Goal: Book appointment/travel/reservation

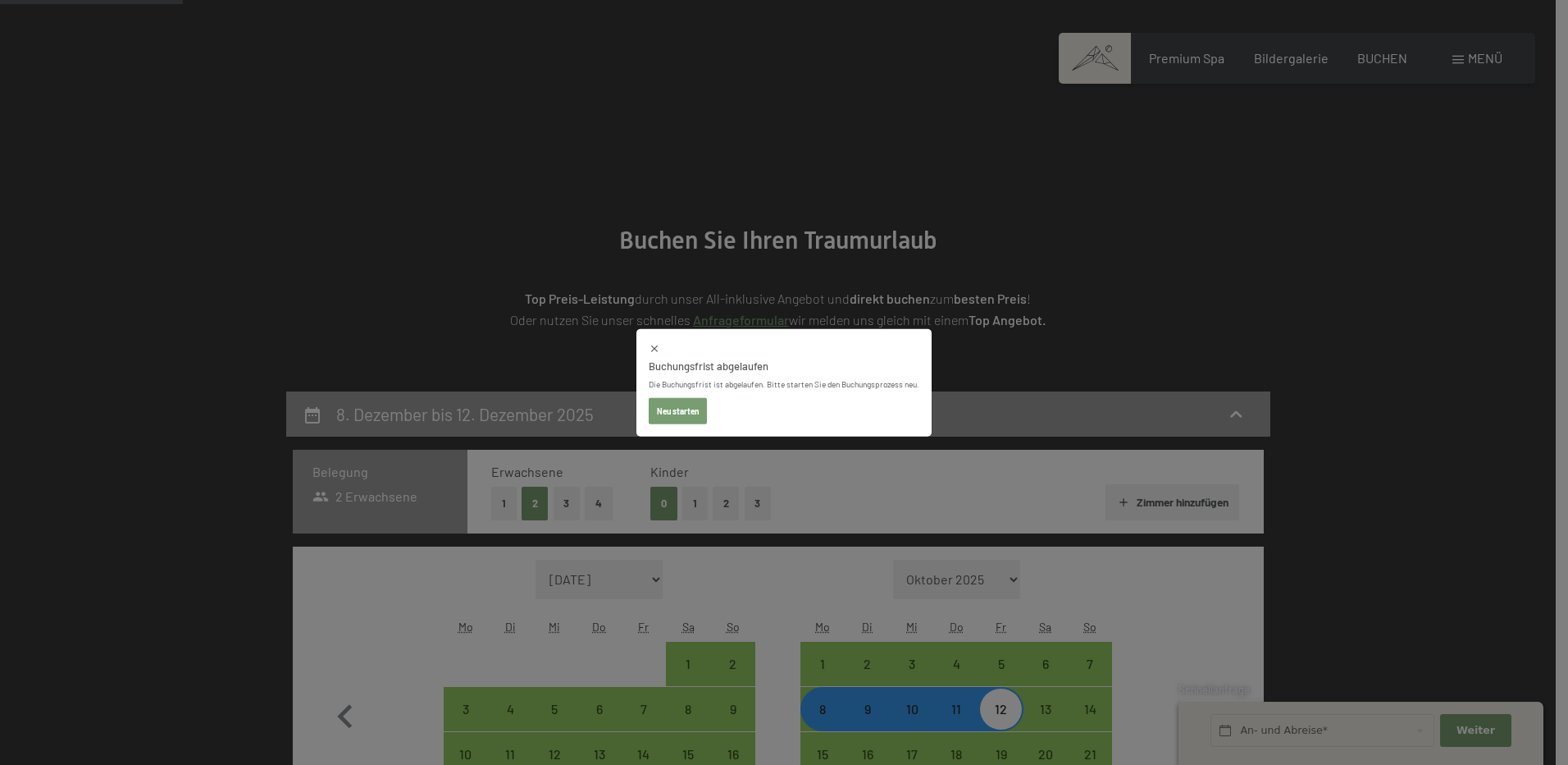
select select "[DATE]"
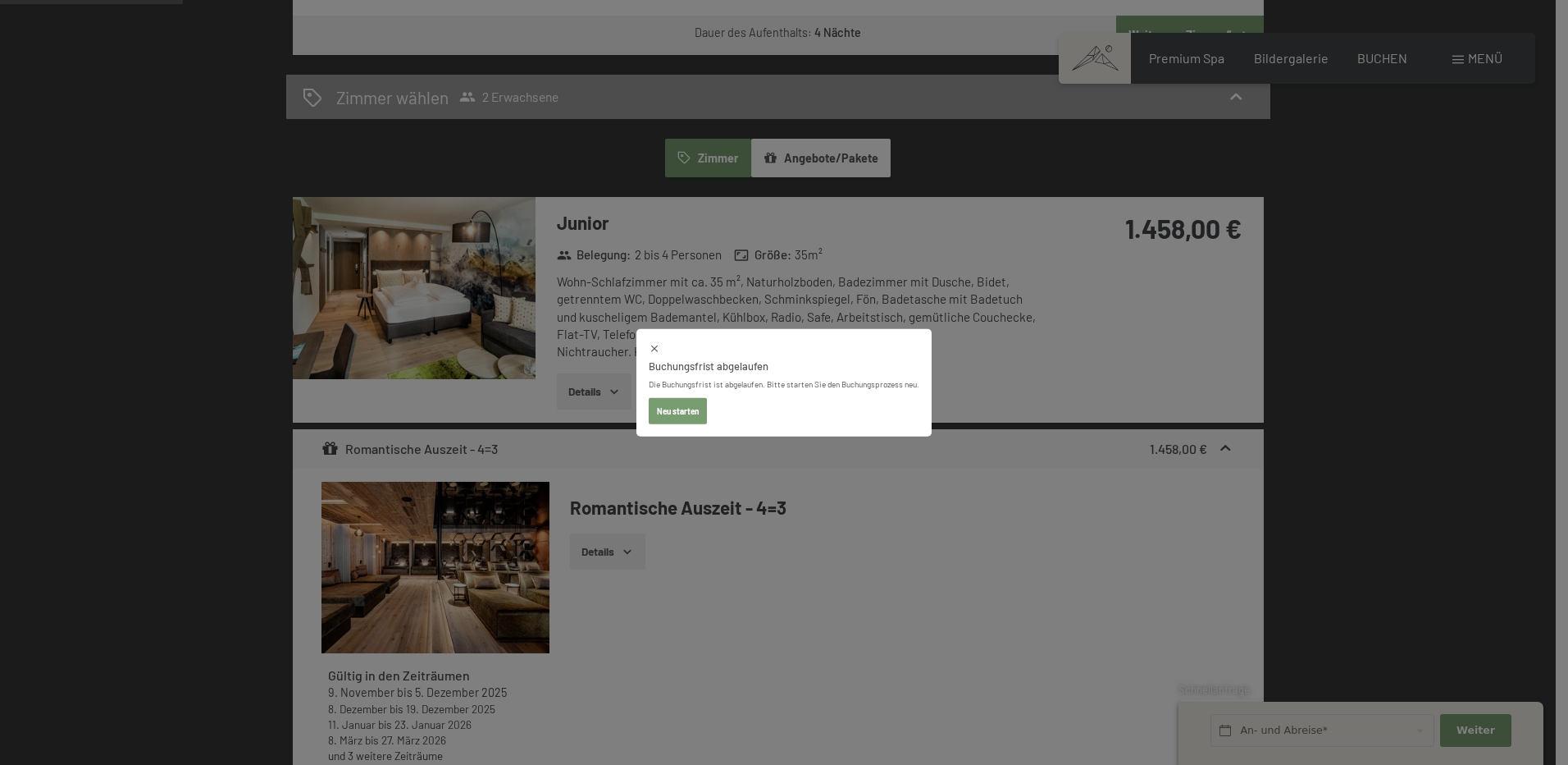
click at [687, 414] on button "Neu starten" at bounding box center [678, 410] width 58 height 26
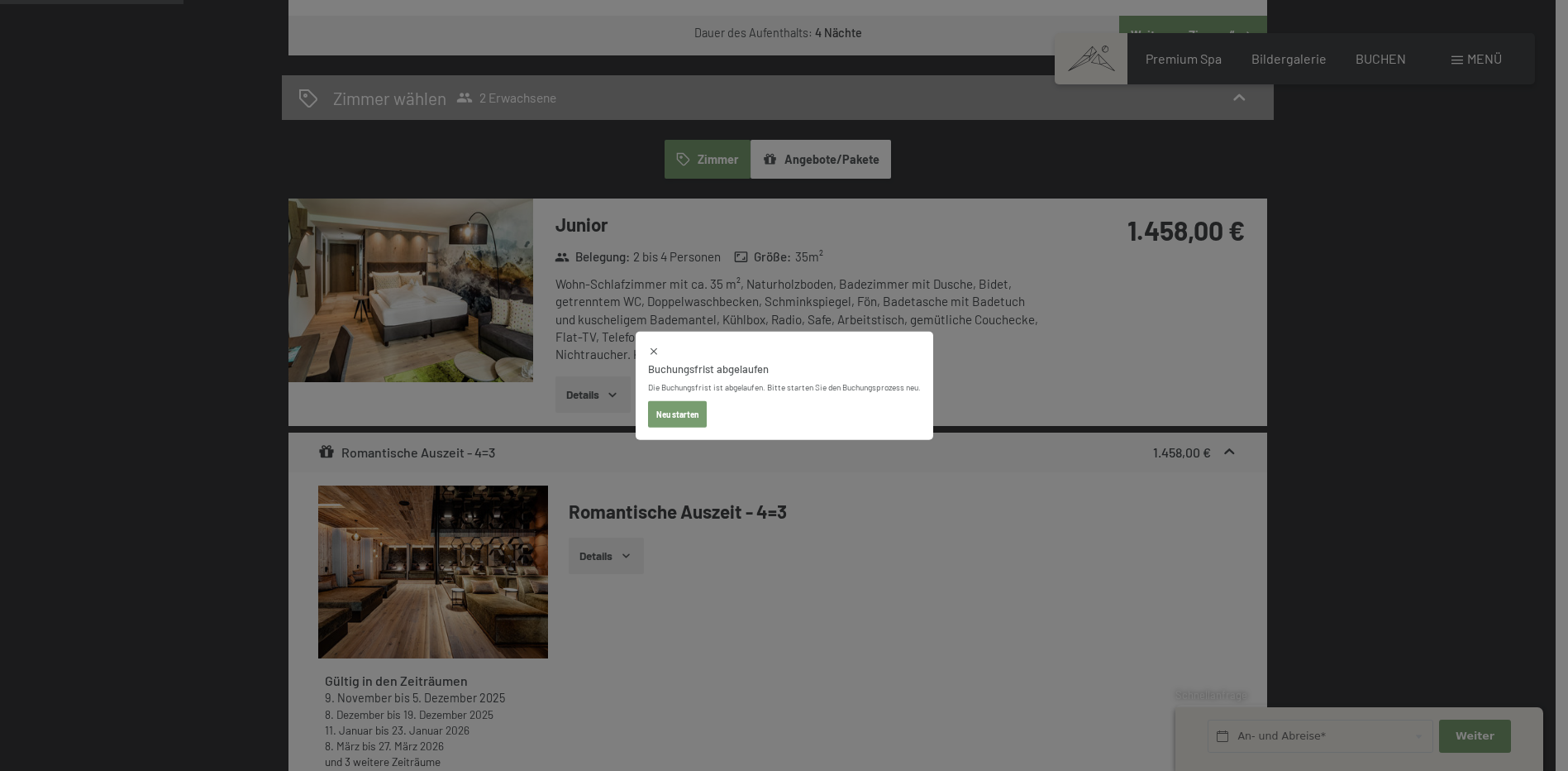
select select "[DATE]"
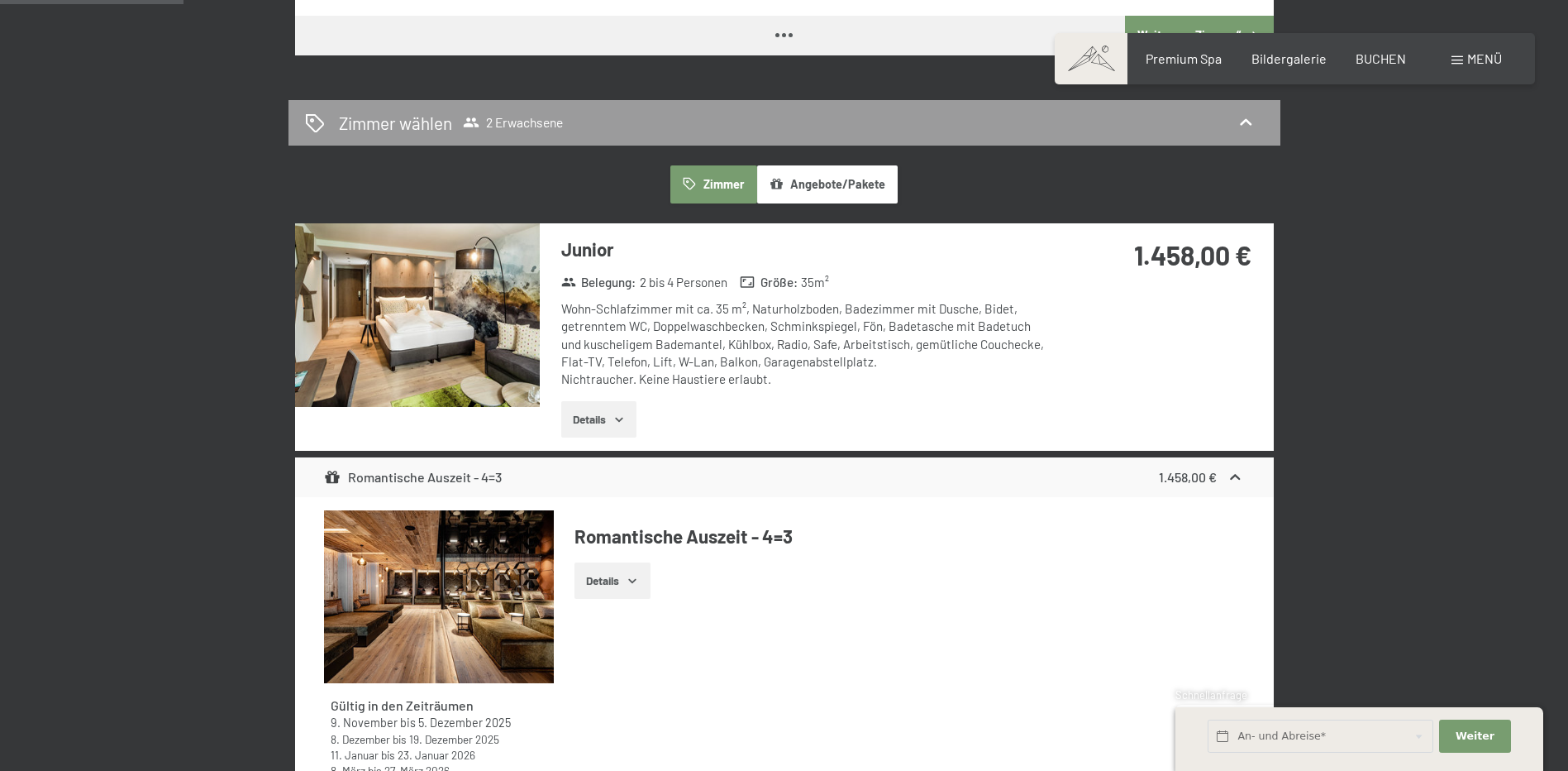
select select "[DATE]"
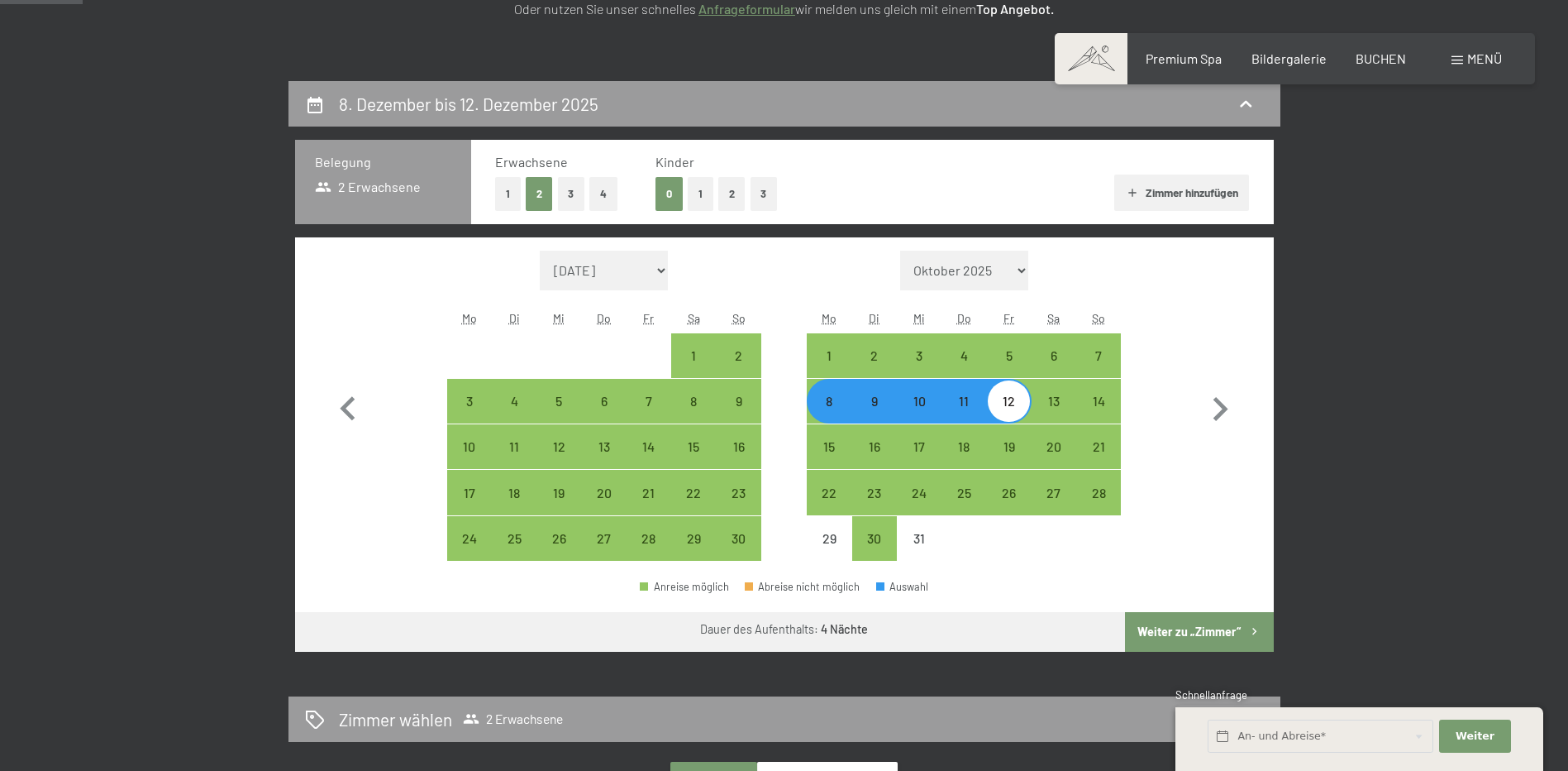
scroll to position [413, 0]
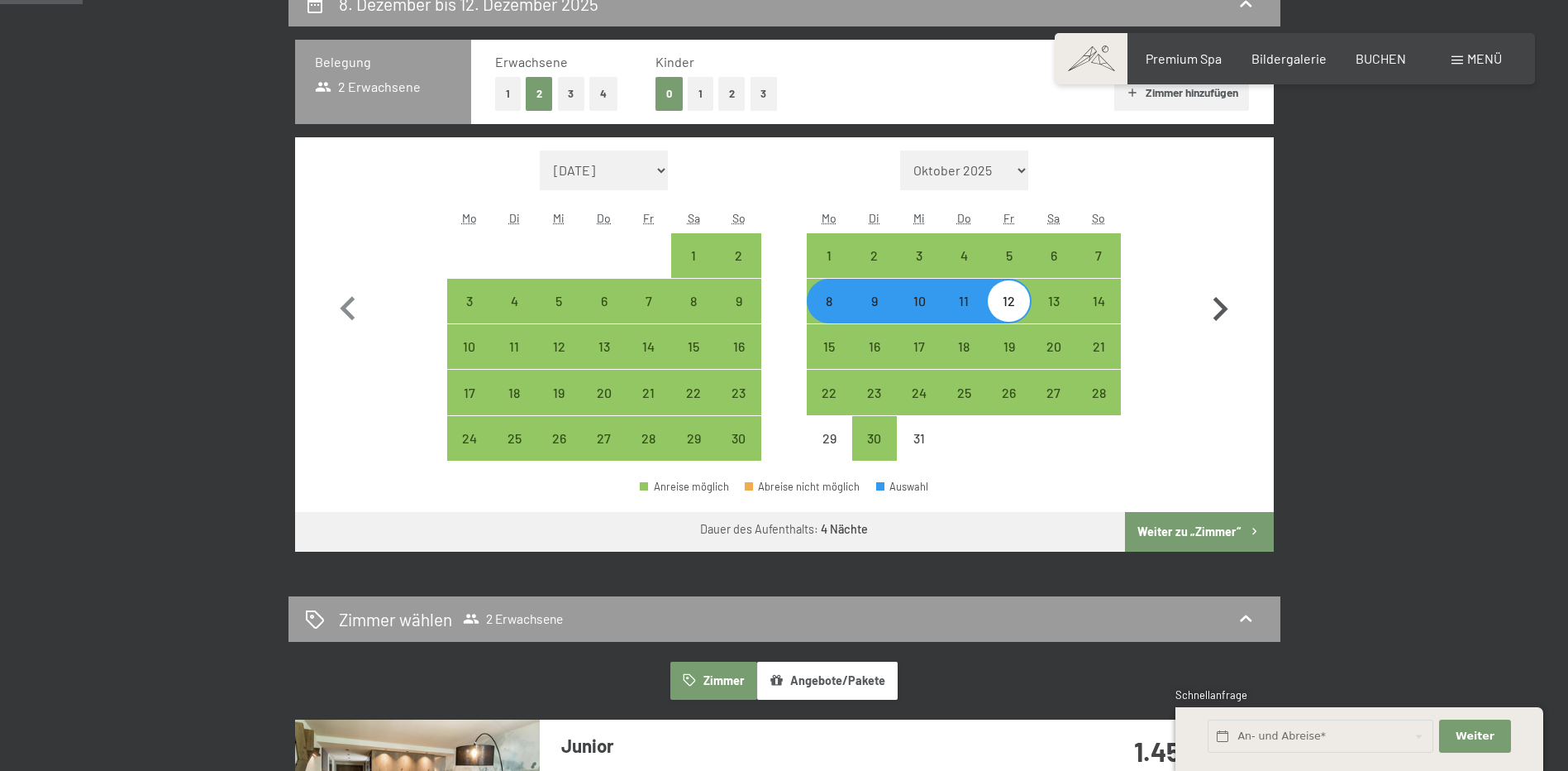
click at [1226, 313] on icon "button" at bounding box center [1220, 309] width 48 height 48
select select "[DATE]"
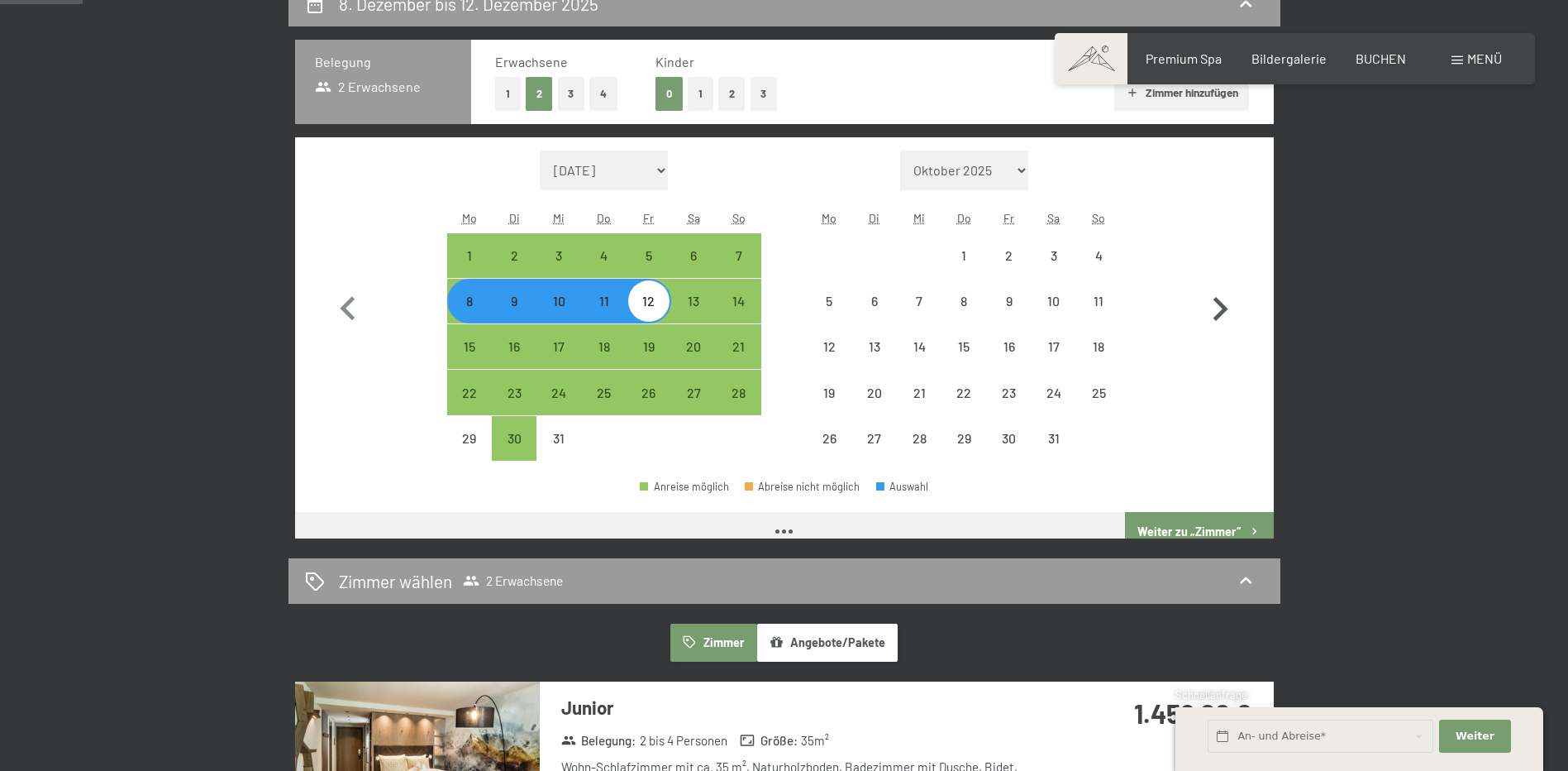
click at [1225, 311] on icon "button" at bounding box center [1221, 308] width 15 height 24
select select "[DATE]"
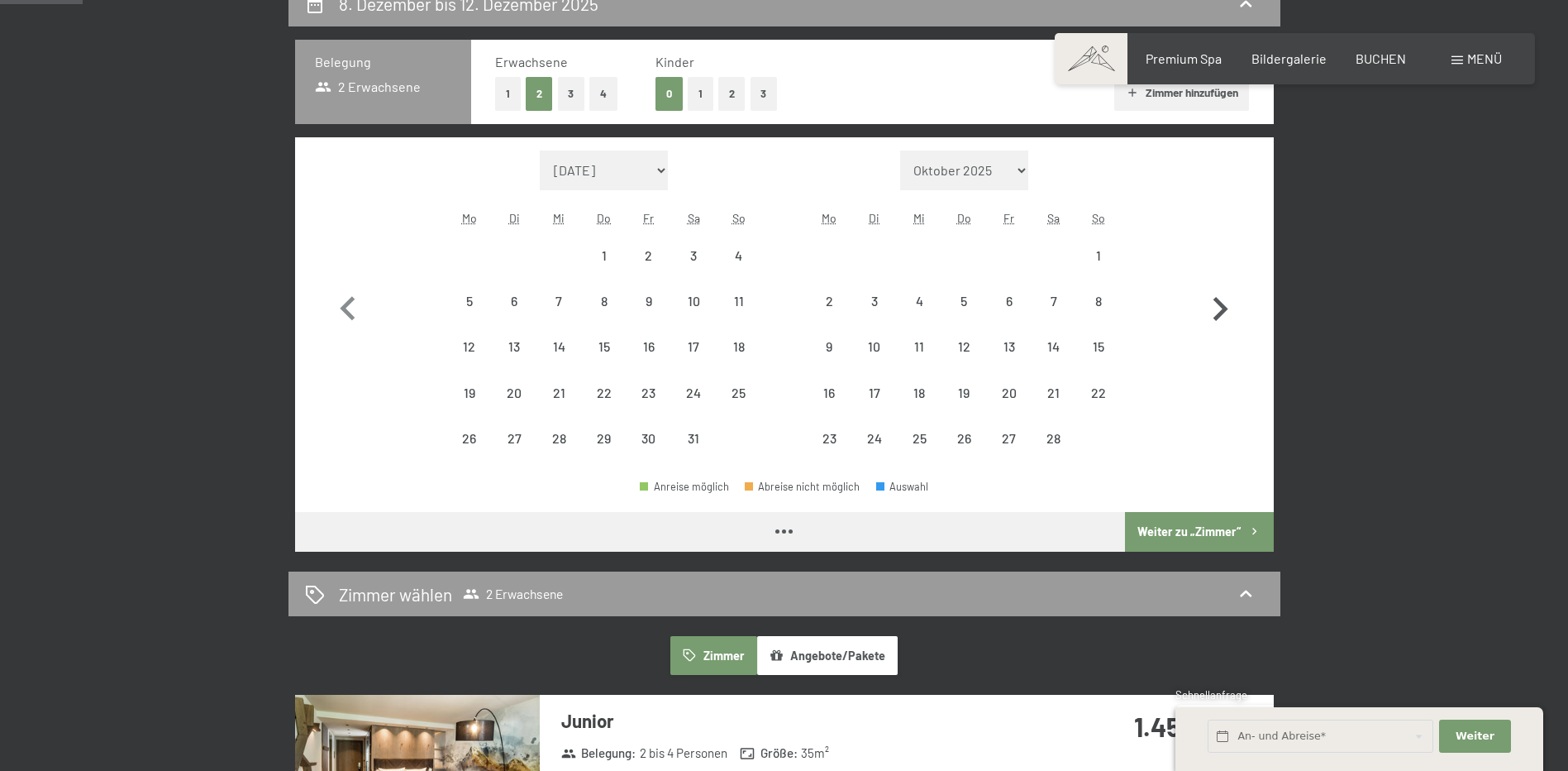
click at [1225, 311] on icon "button" at bounding box center [1221, 308] width 15 height 24
select select "[DATE]"
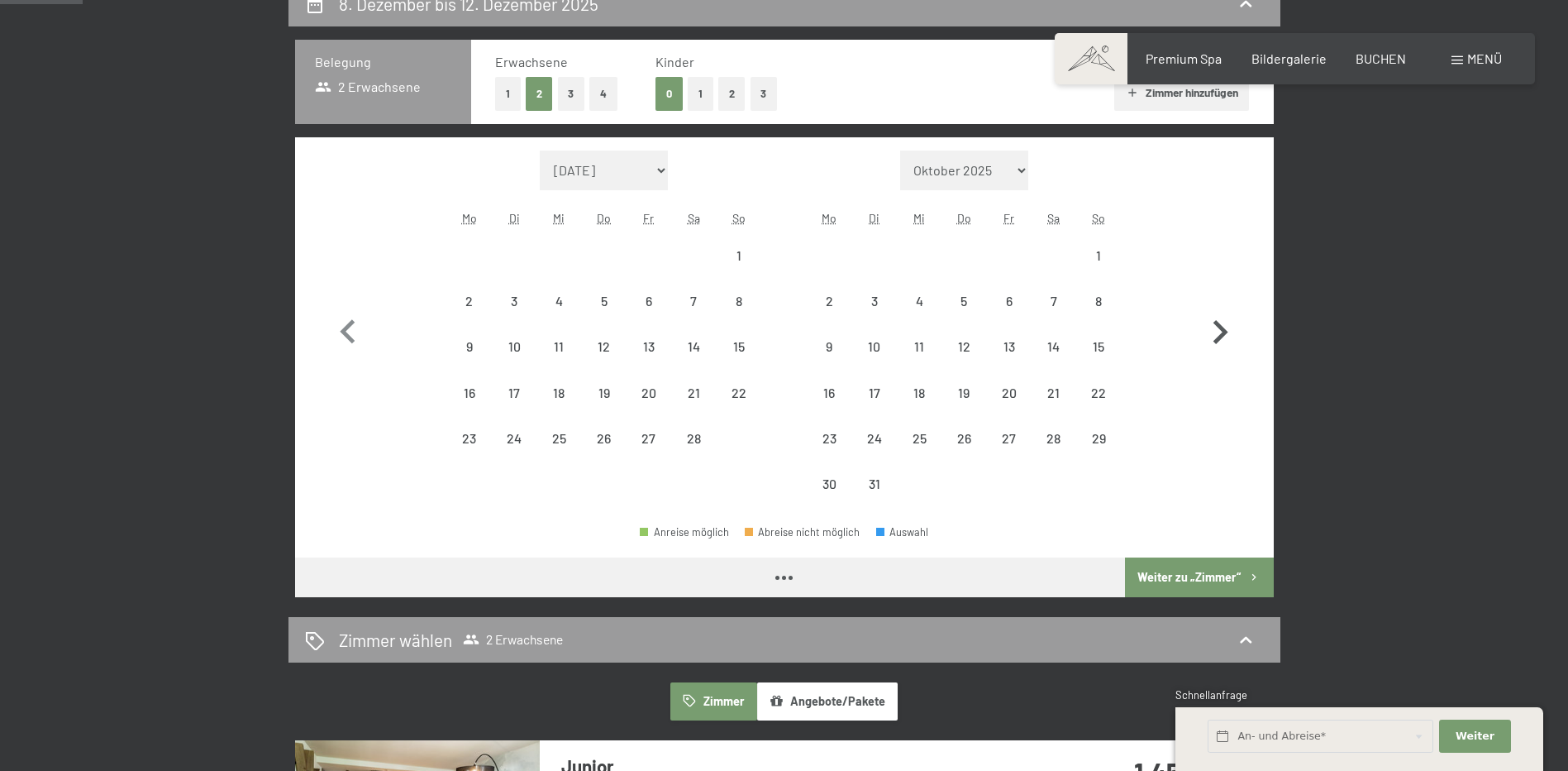
click at [1225, 311] on icon "button" at bounding box center [1220, 332] width 48 height 48
select select "[DATE]"
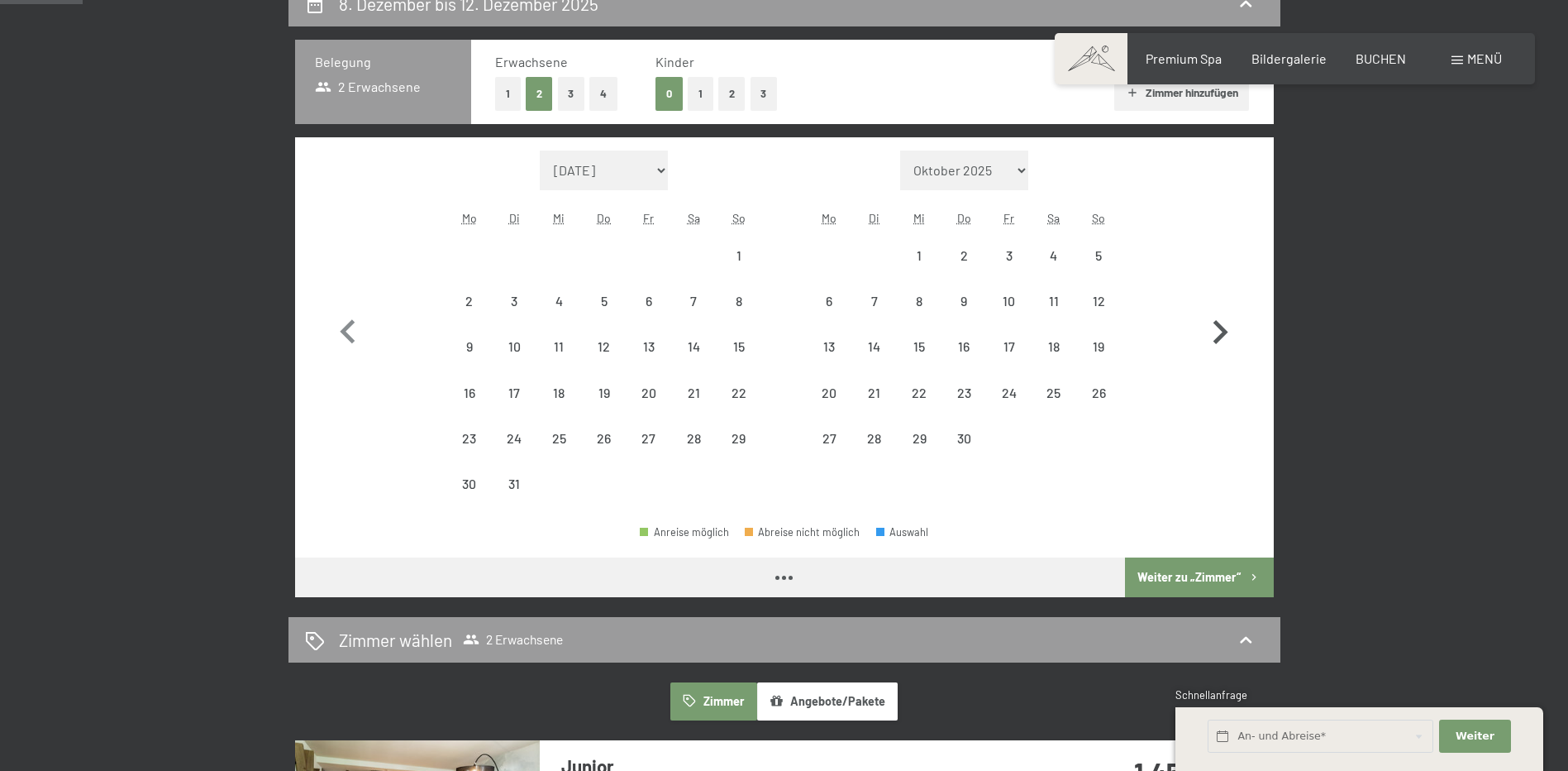
select select "[DATE]"
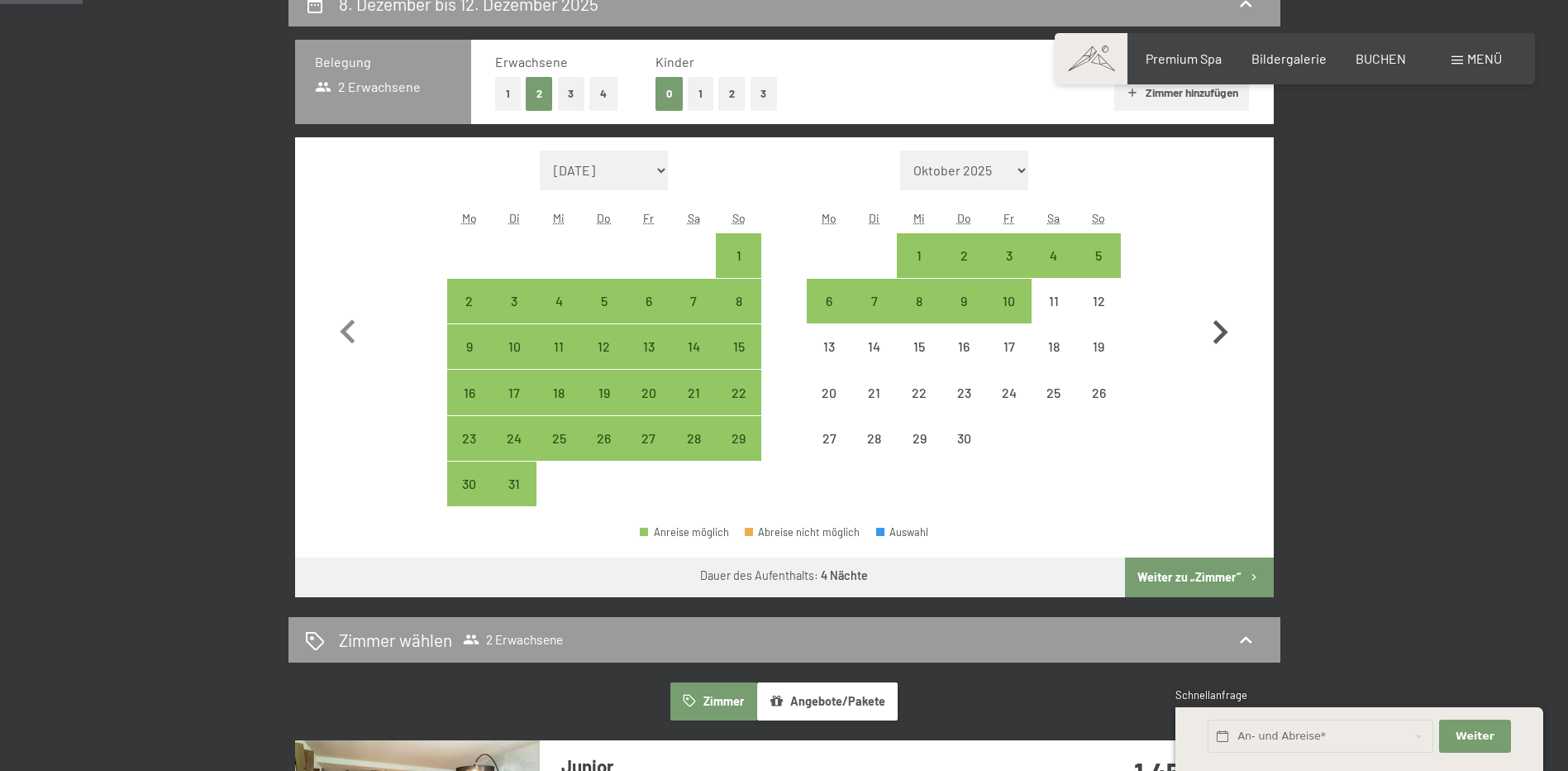
click at [1225, 311] on icon "button" at bounding box center [1220, 332] width 48 height 48
select select "[DATE]"
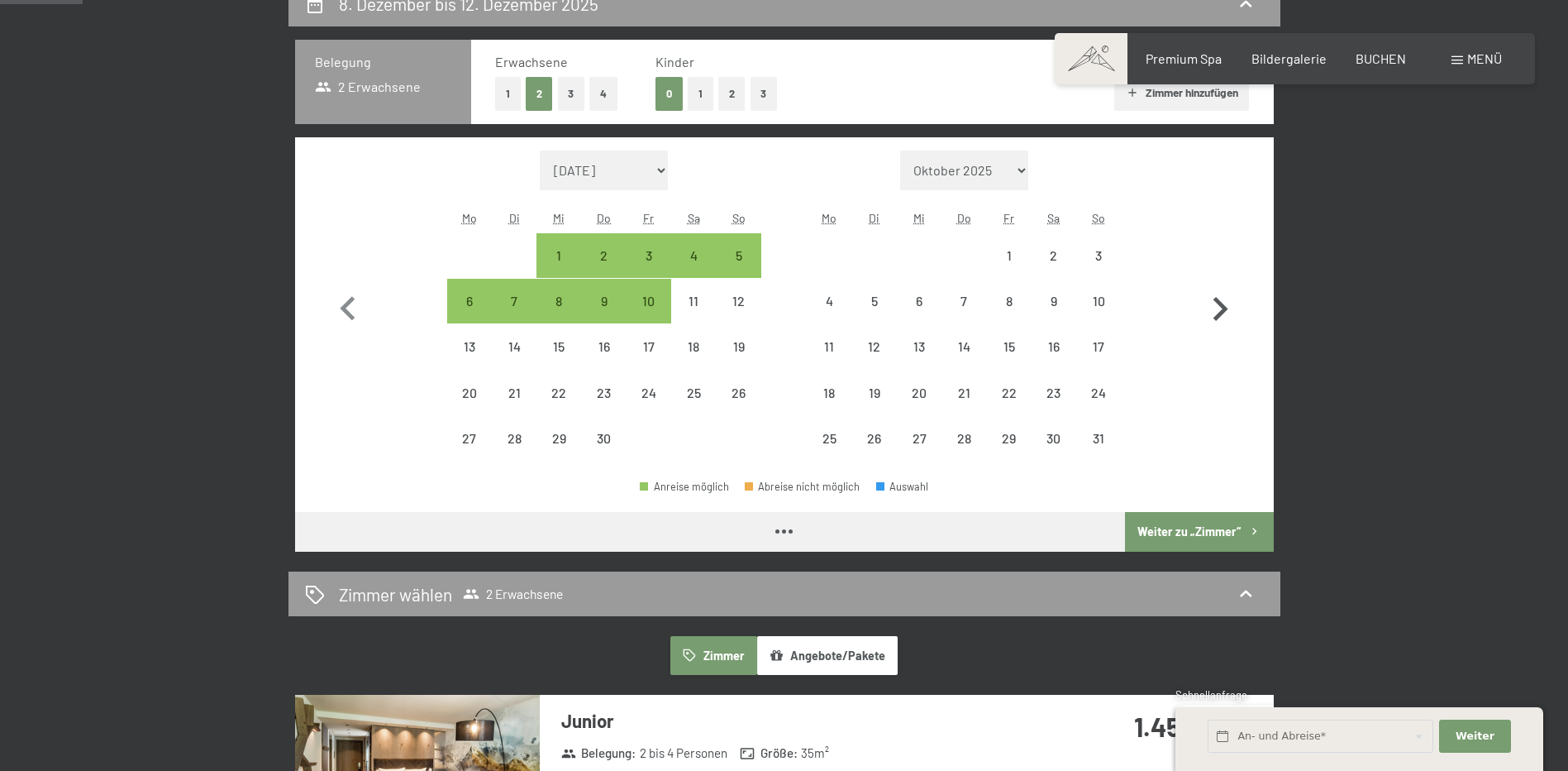
select select "[DATE]"
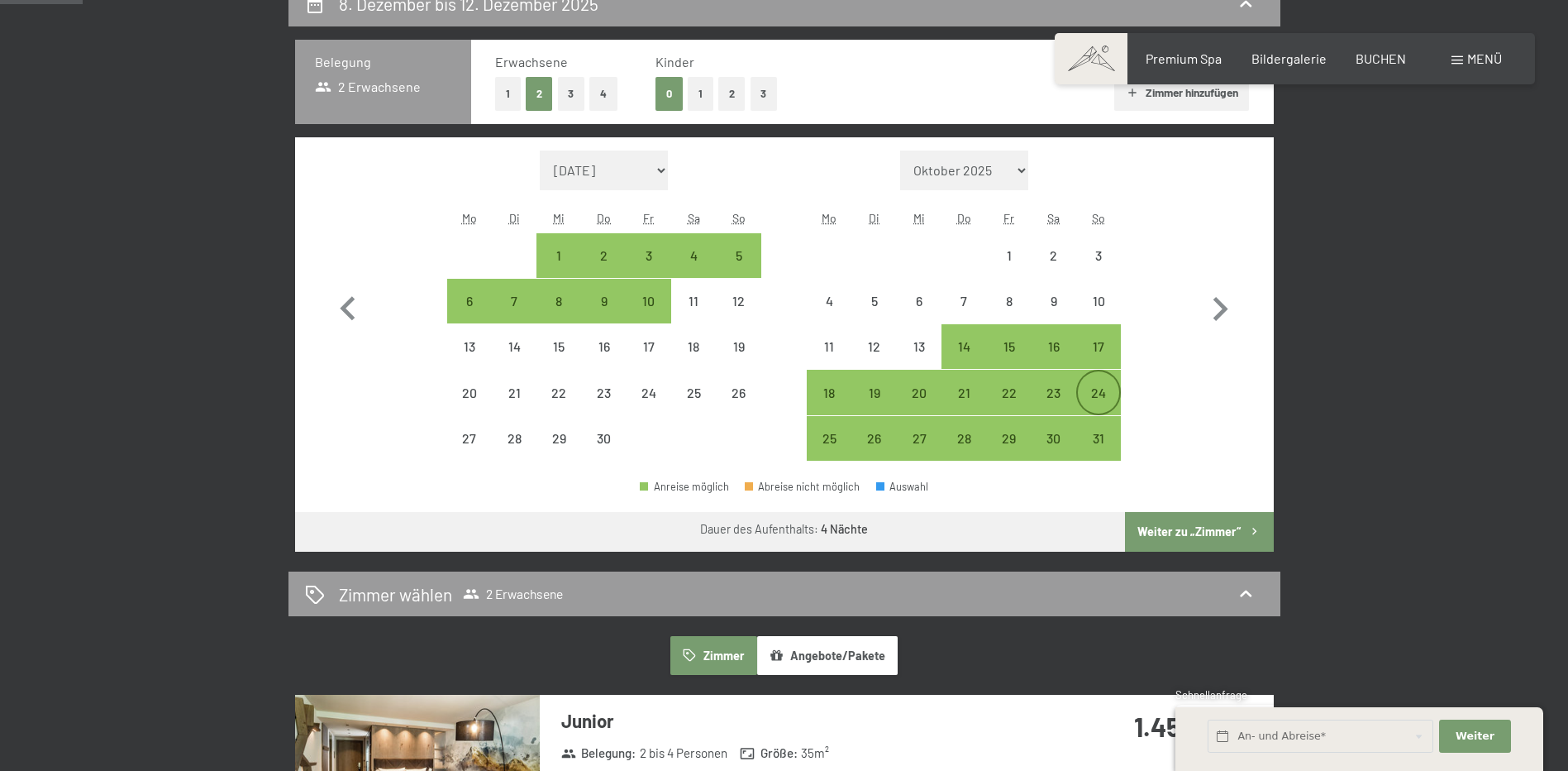
click at [1099, 394] on div "24" at bounding box center [1099, 407] width 41 height 41
select select "[DATE]"
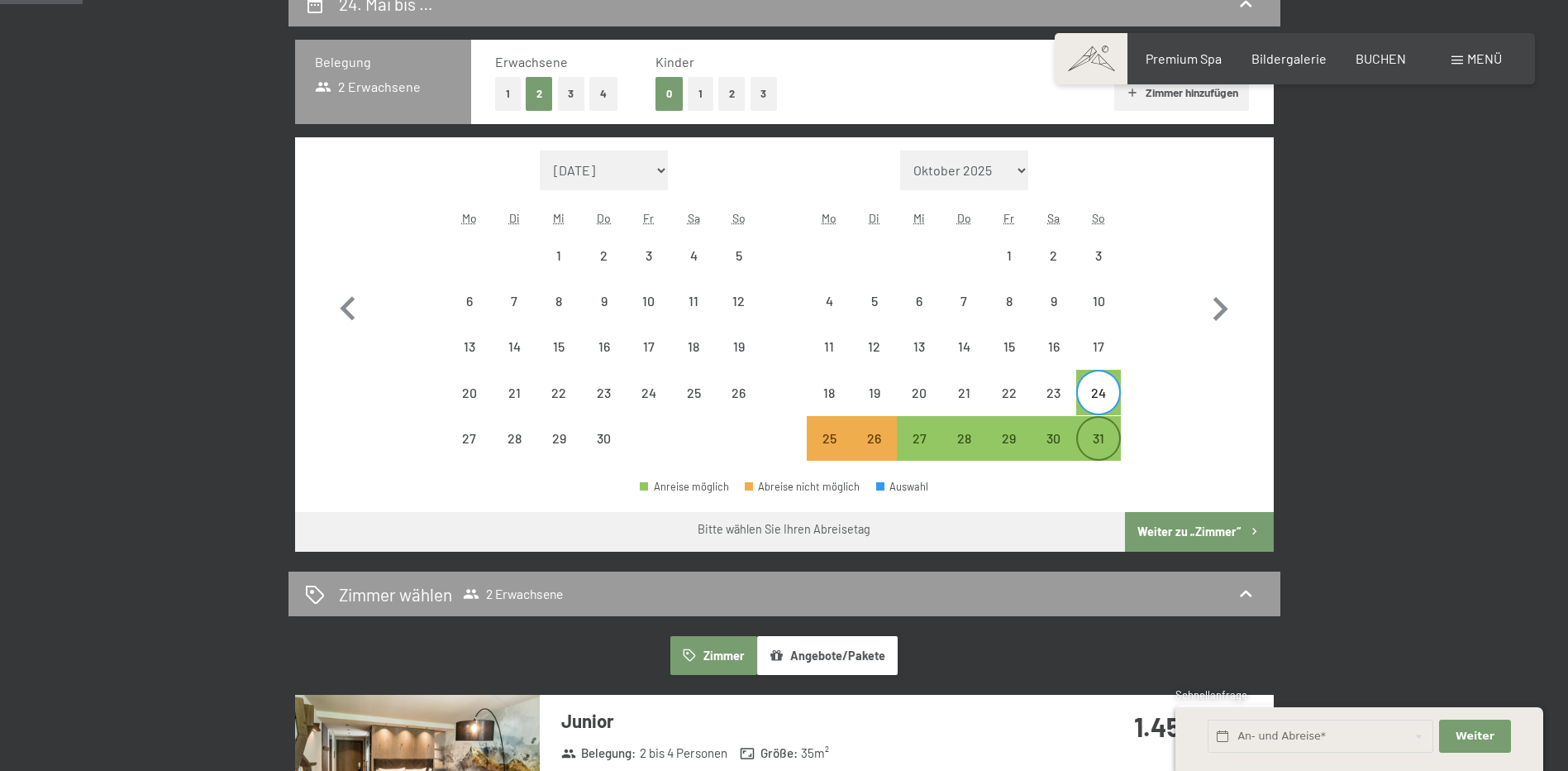
click at [1096, 437] on div "31" at bounding box center [1099, 452] width 41 height 41
select select "[DATE]"
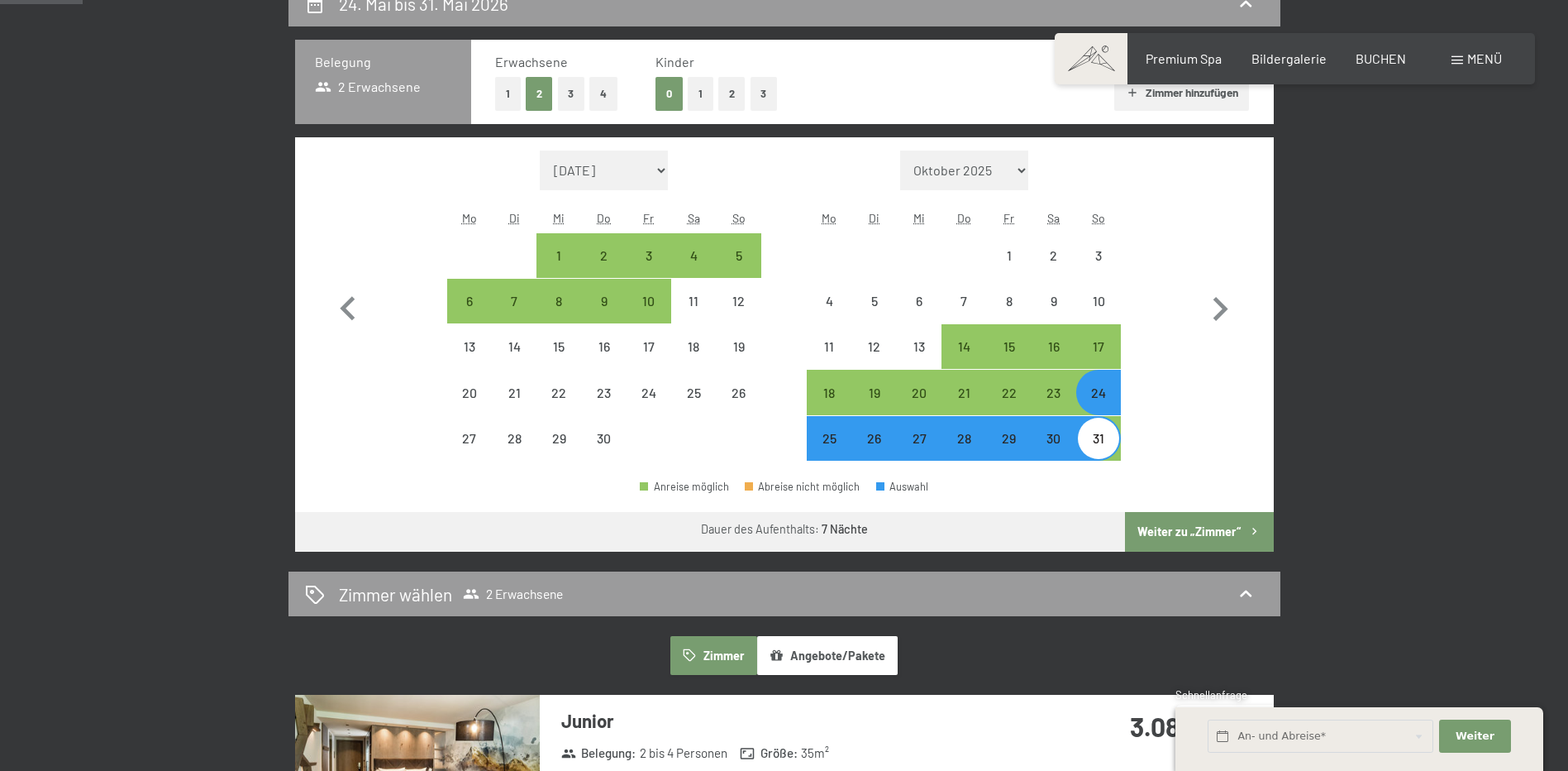
click at [1205, 533] on button "Weiter zu „Zimmer“" at bounding box center [1199, 532] width 148 height 40
select select "[DATE]"
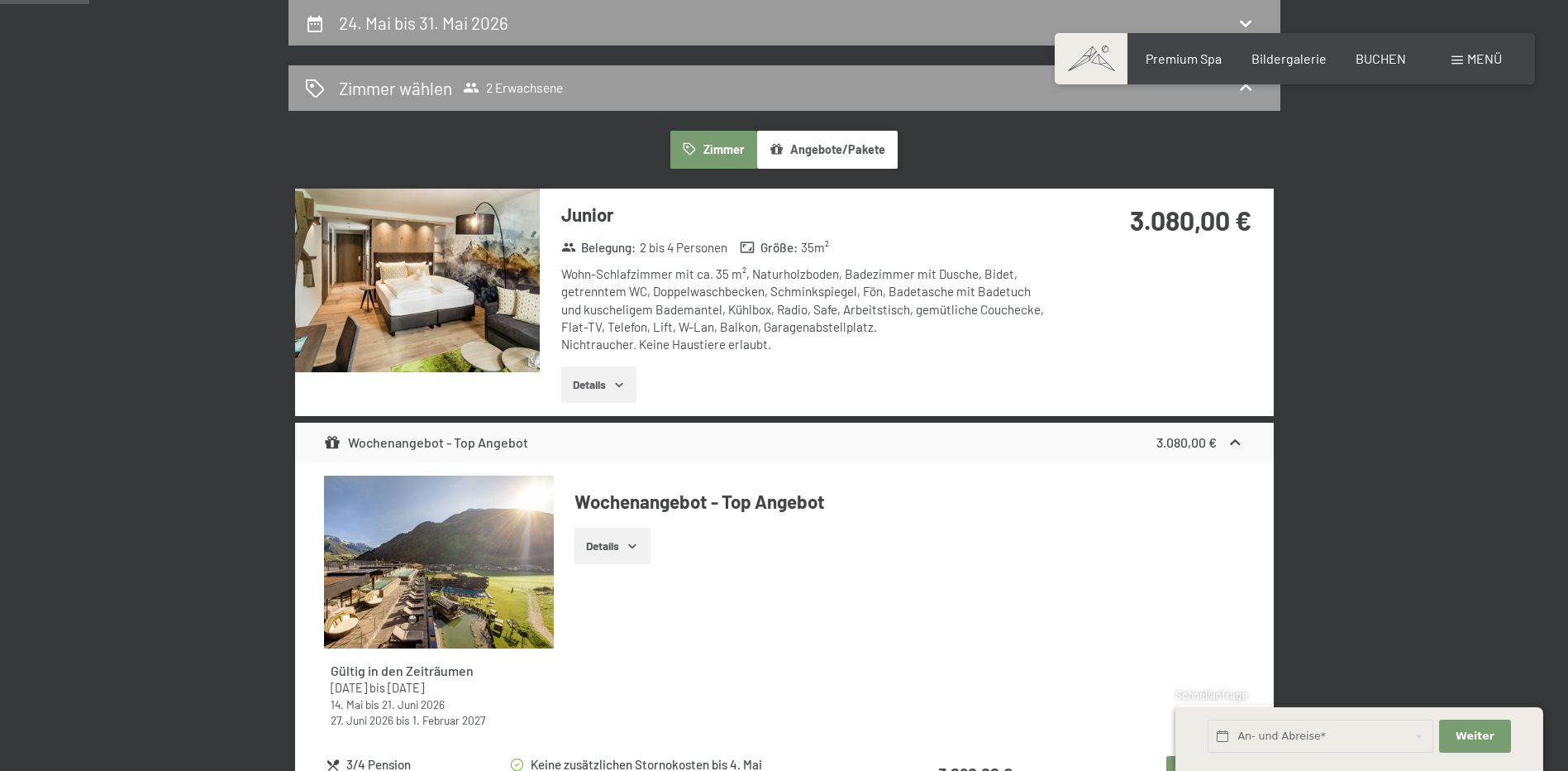
scroll to position [725, 0]
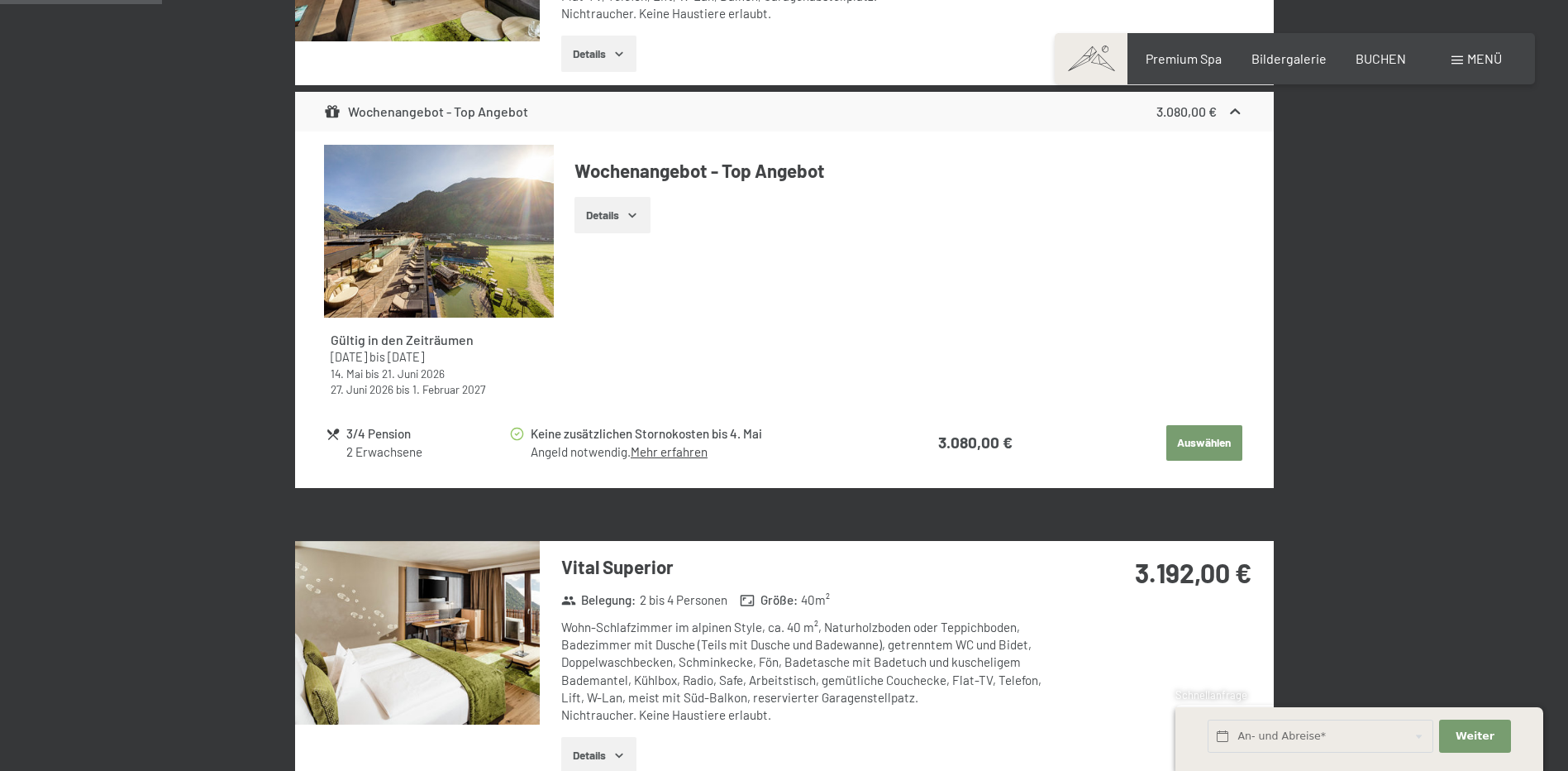
click at [616, 211] on button "Details" at bounding box center [612, 215] width 75 height 36
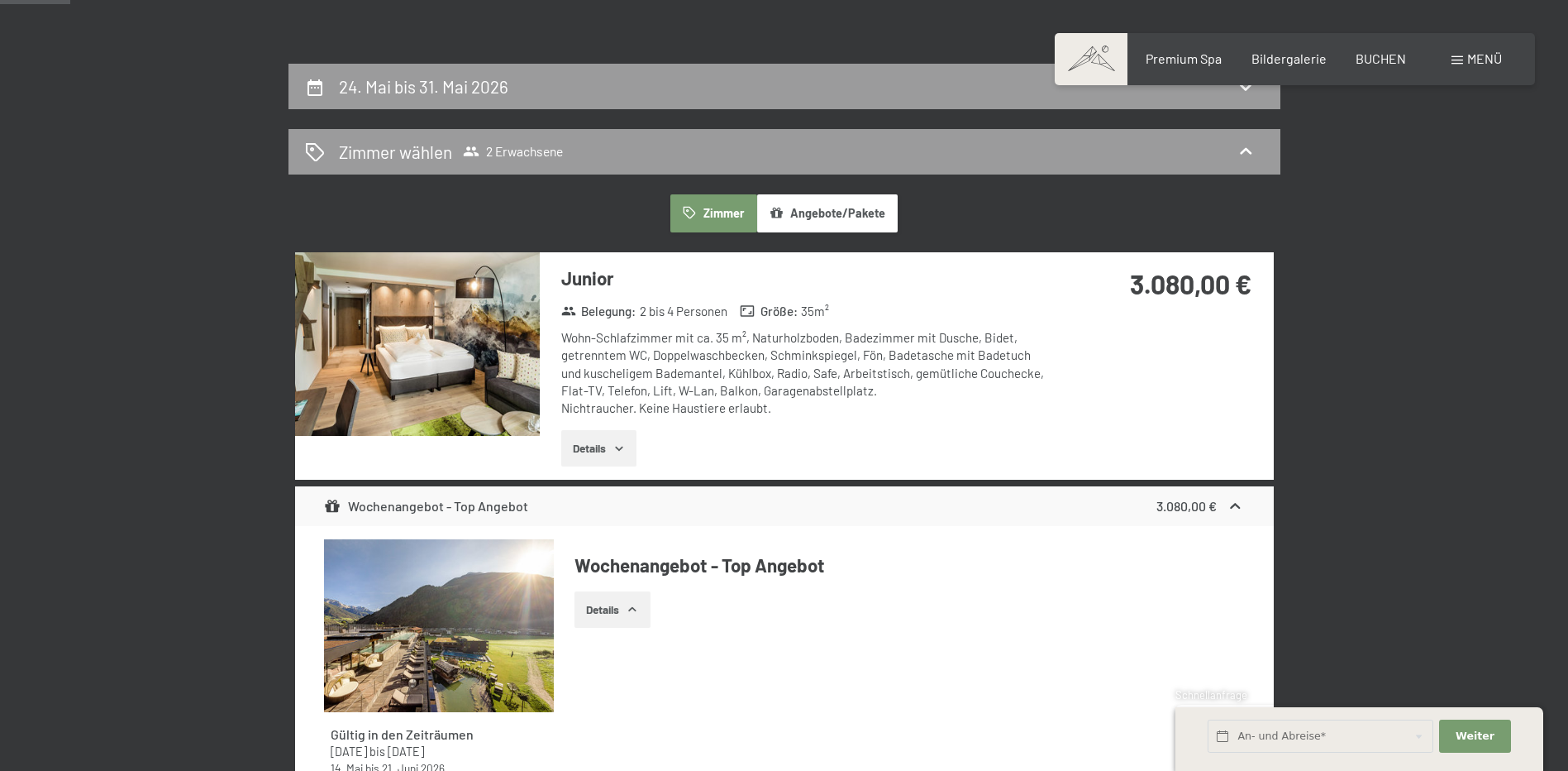
scroll to position [0, 0]
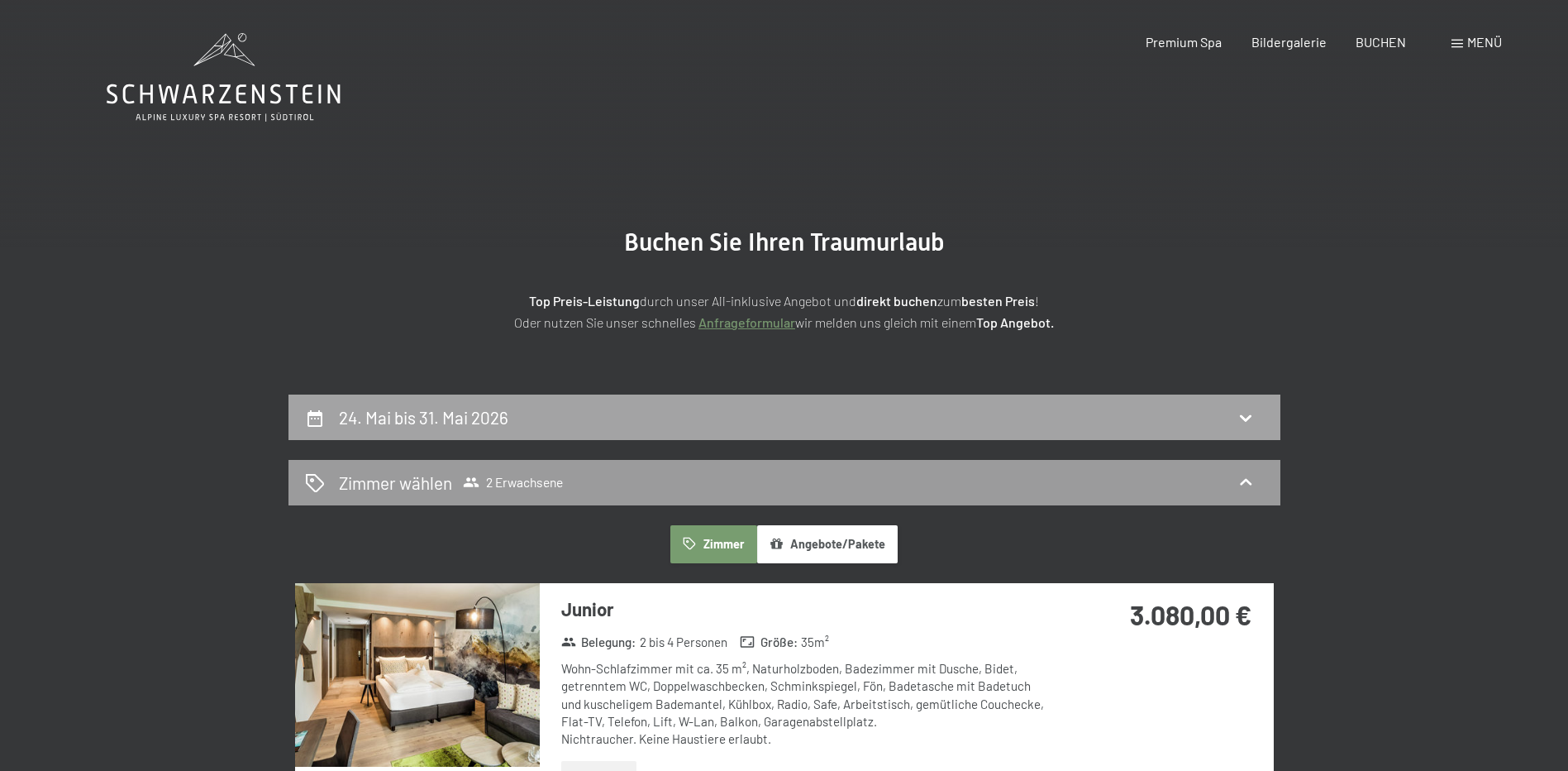
click at [663, 409] on div "24. Mai bis 31. Mai 2026" at bounding box center [784, 417] width 959 height 24
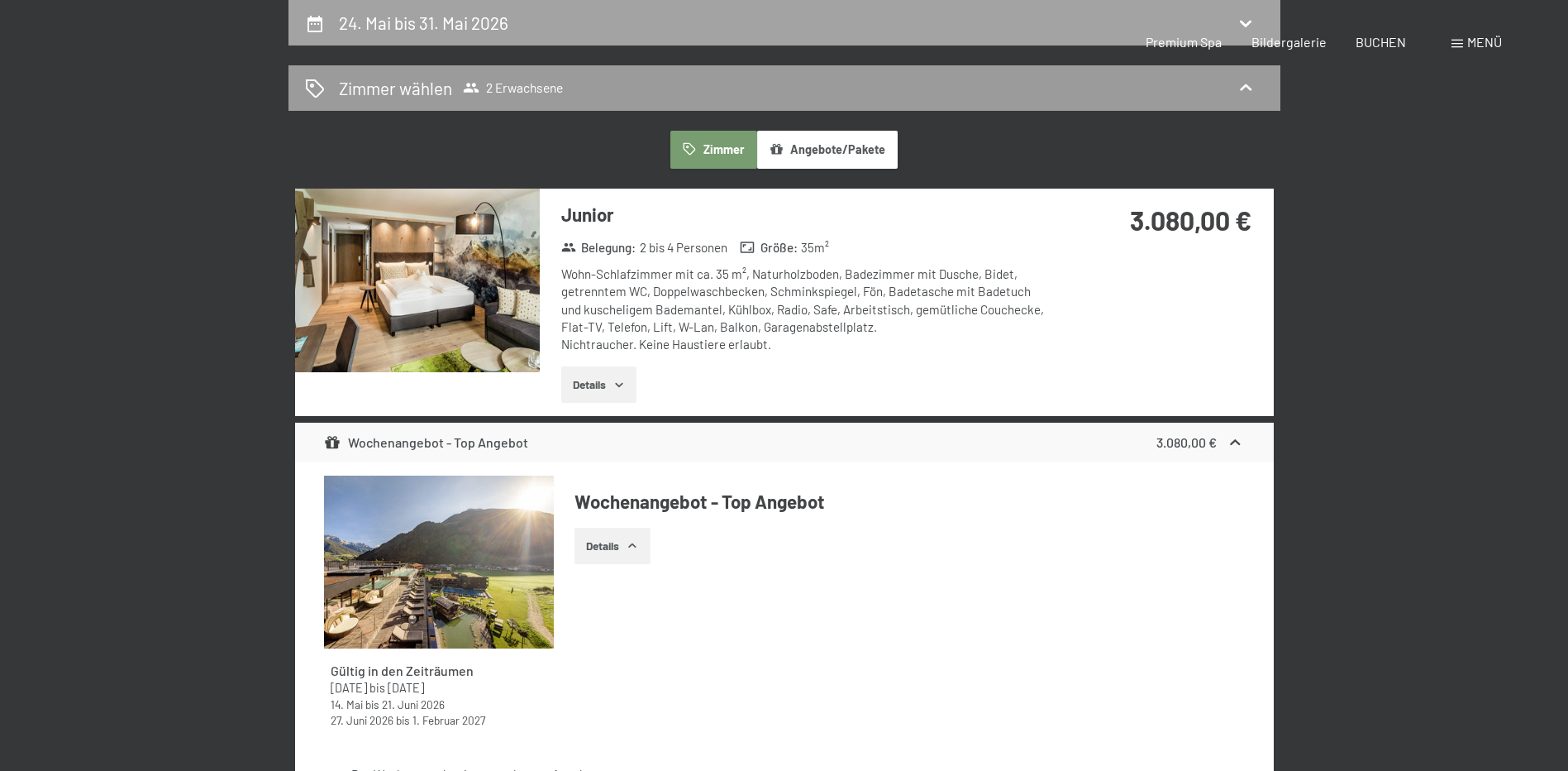
select select "[DATE]"
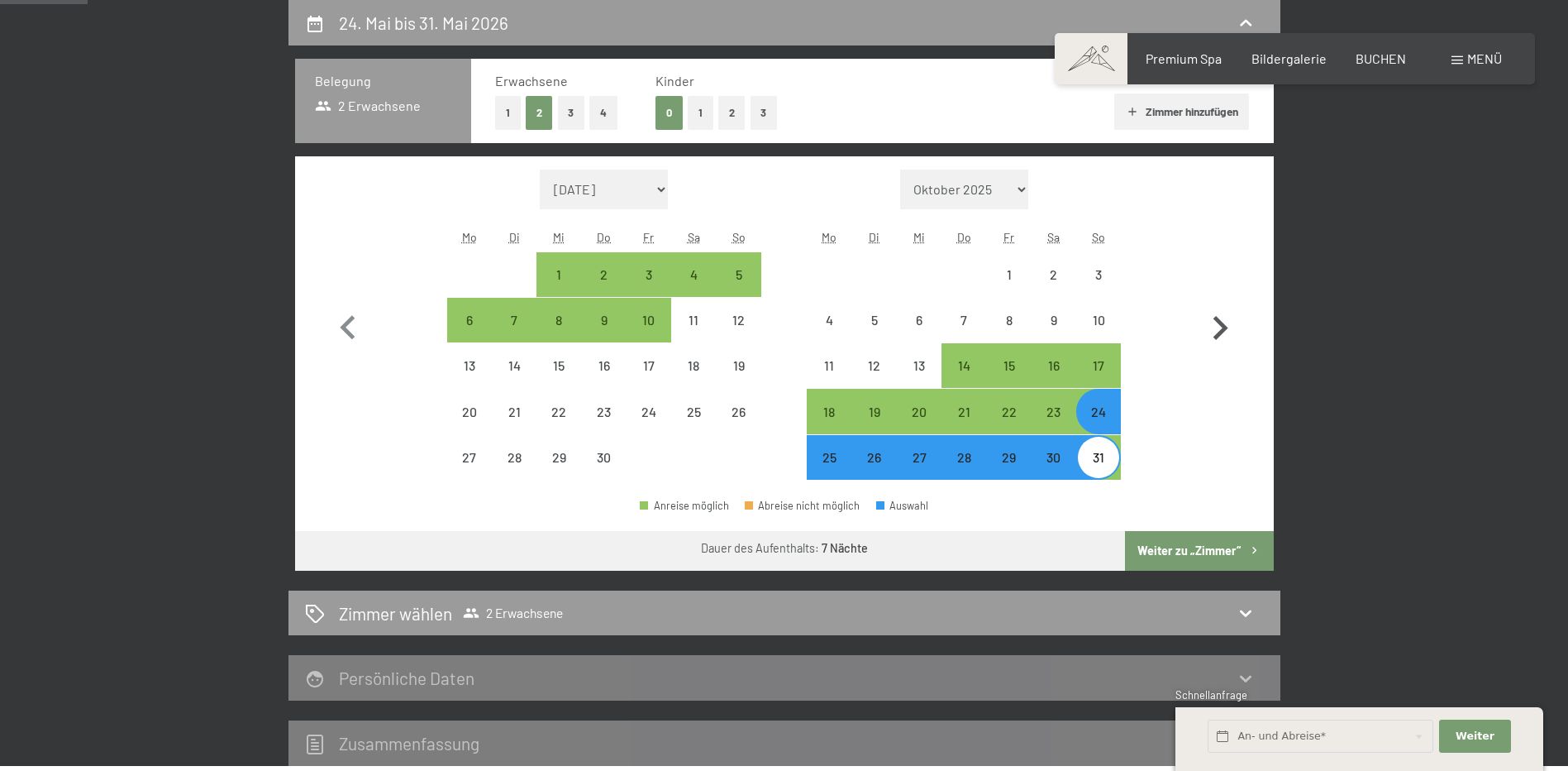
click at [1218, 330] on icon "button" at bounding box center [1220, 328] width 48 height 48
select select "[DATE]"
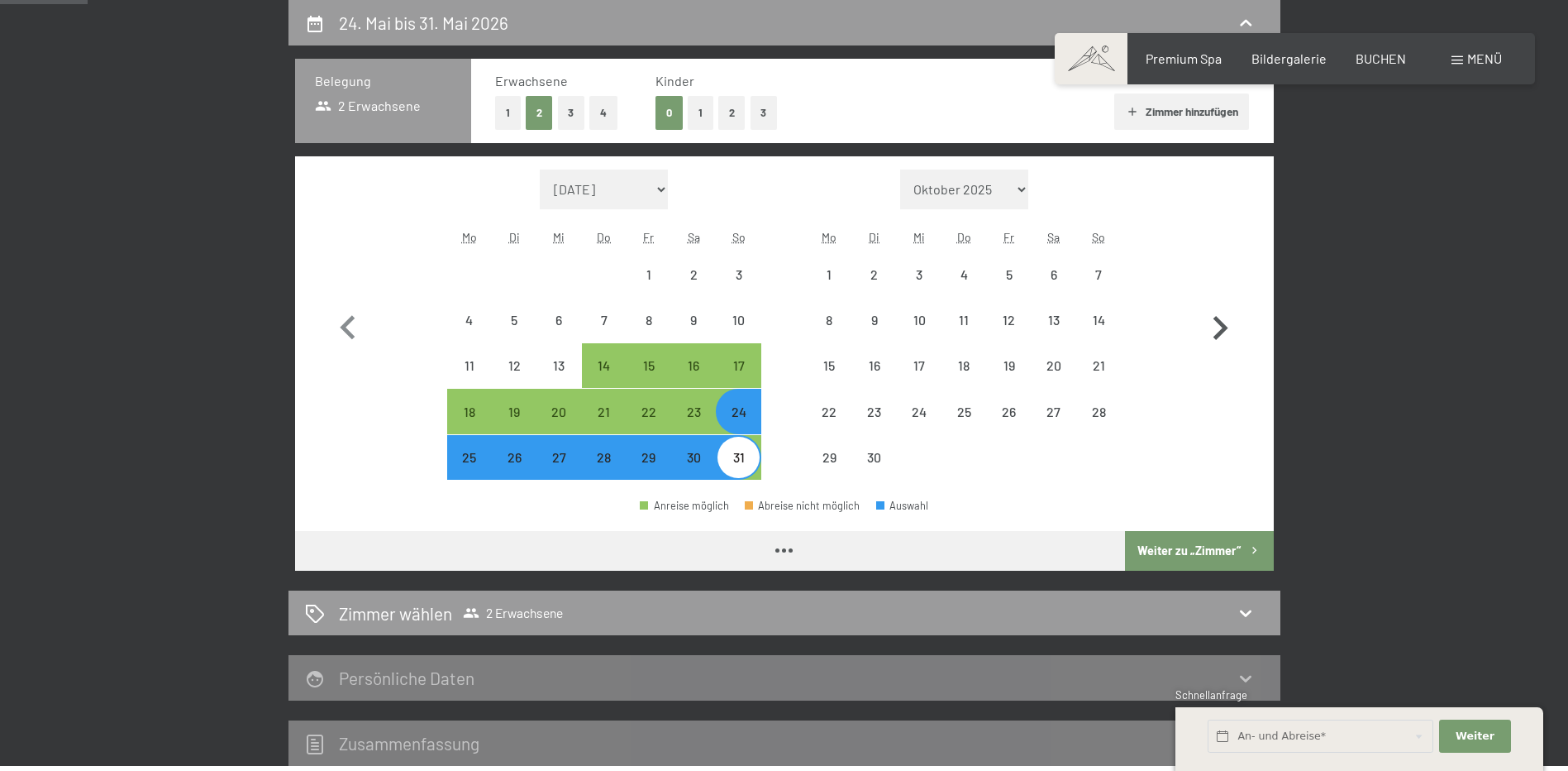
click at [1218, 330] on icon "button" at bounding box center [1220, 328] width 48 height 48
select select "[DATE]"
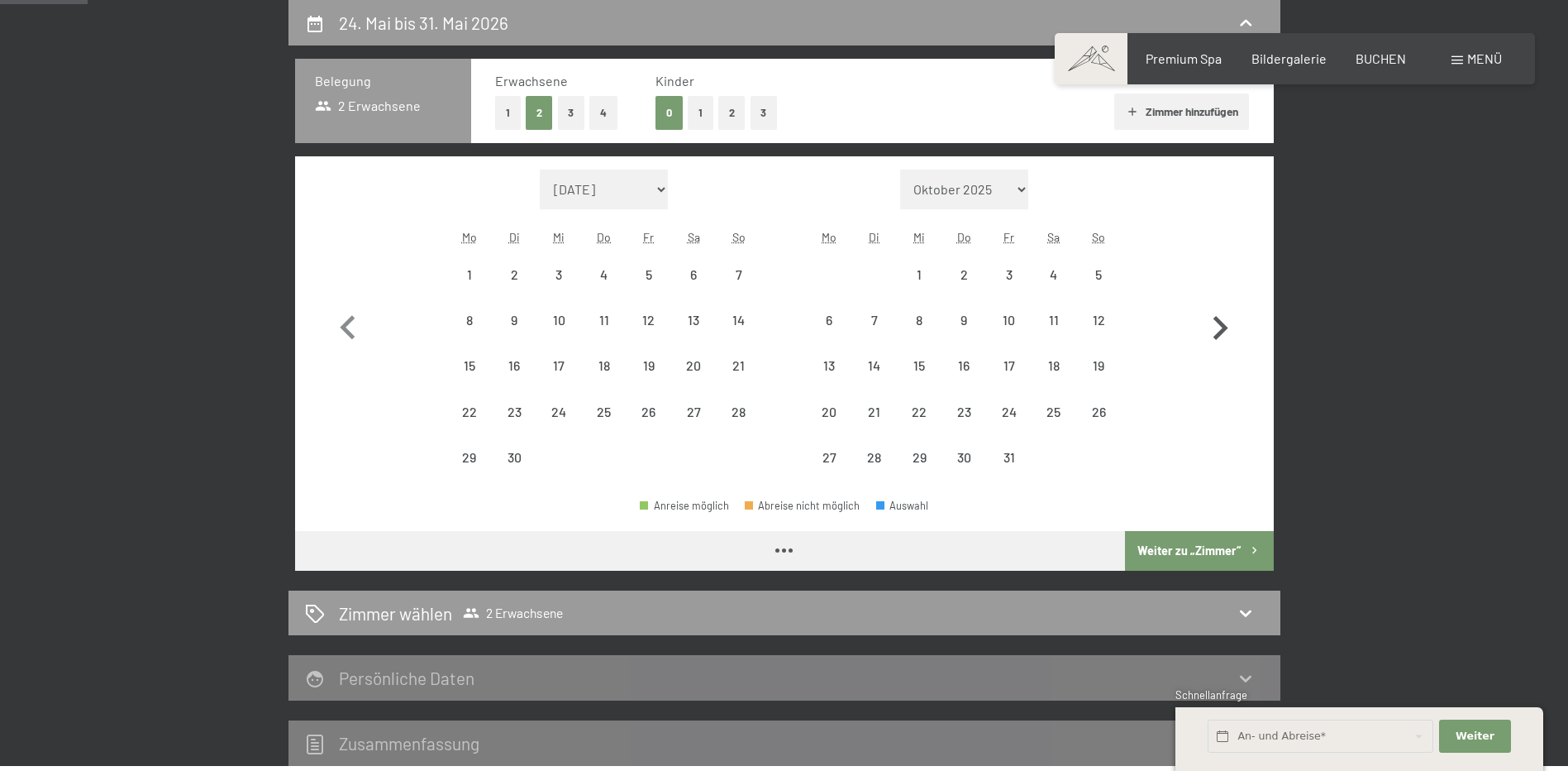
click at [1218, 330] on icon "button" at bounding box center [1220, 328] width 48 height 48
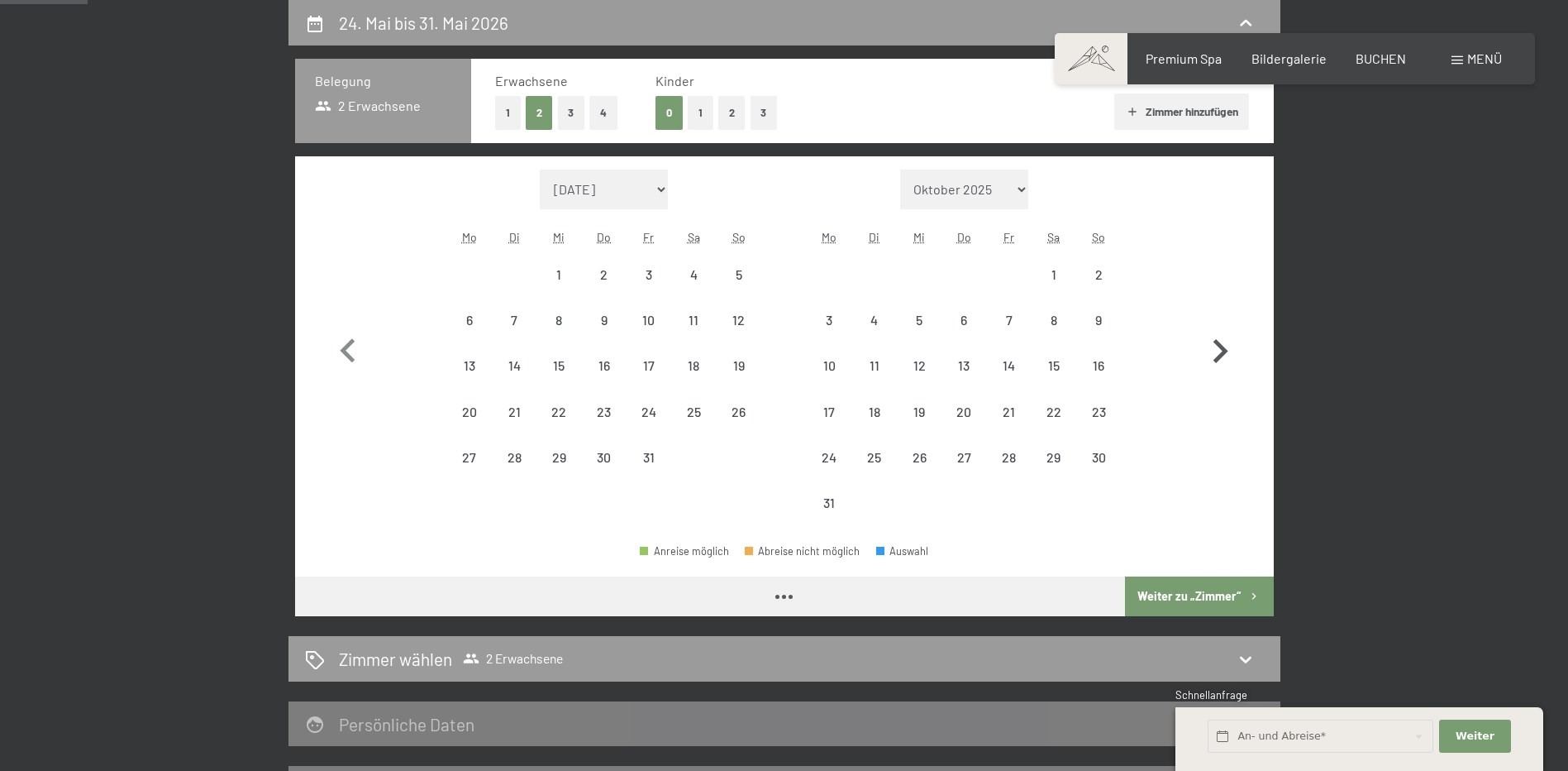
select select "[DATE]"
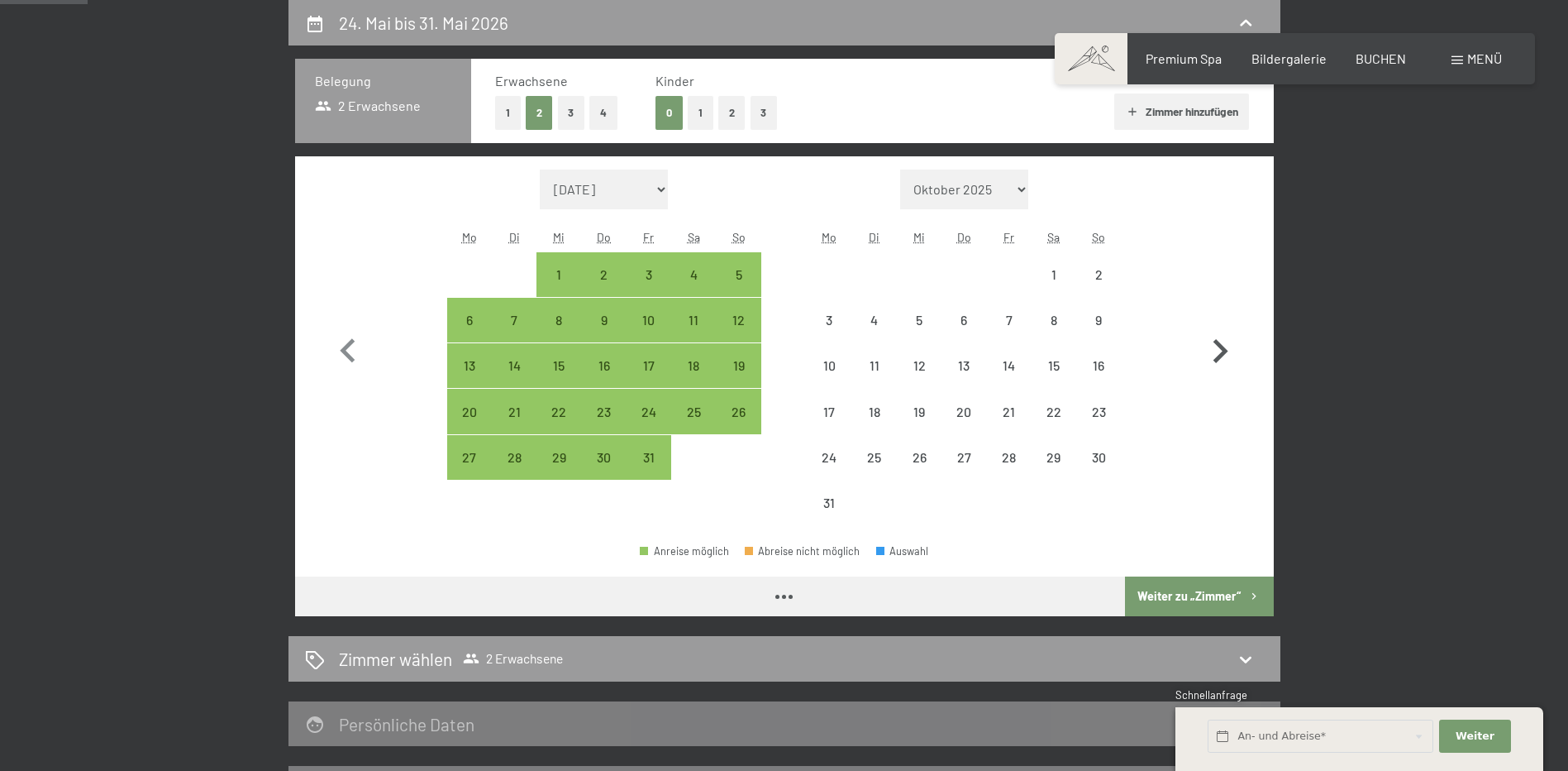
select select "[DATE]"
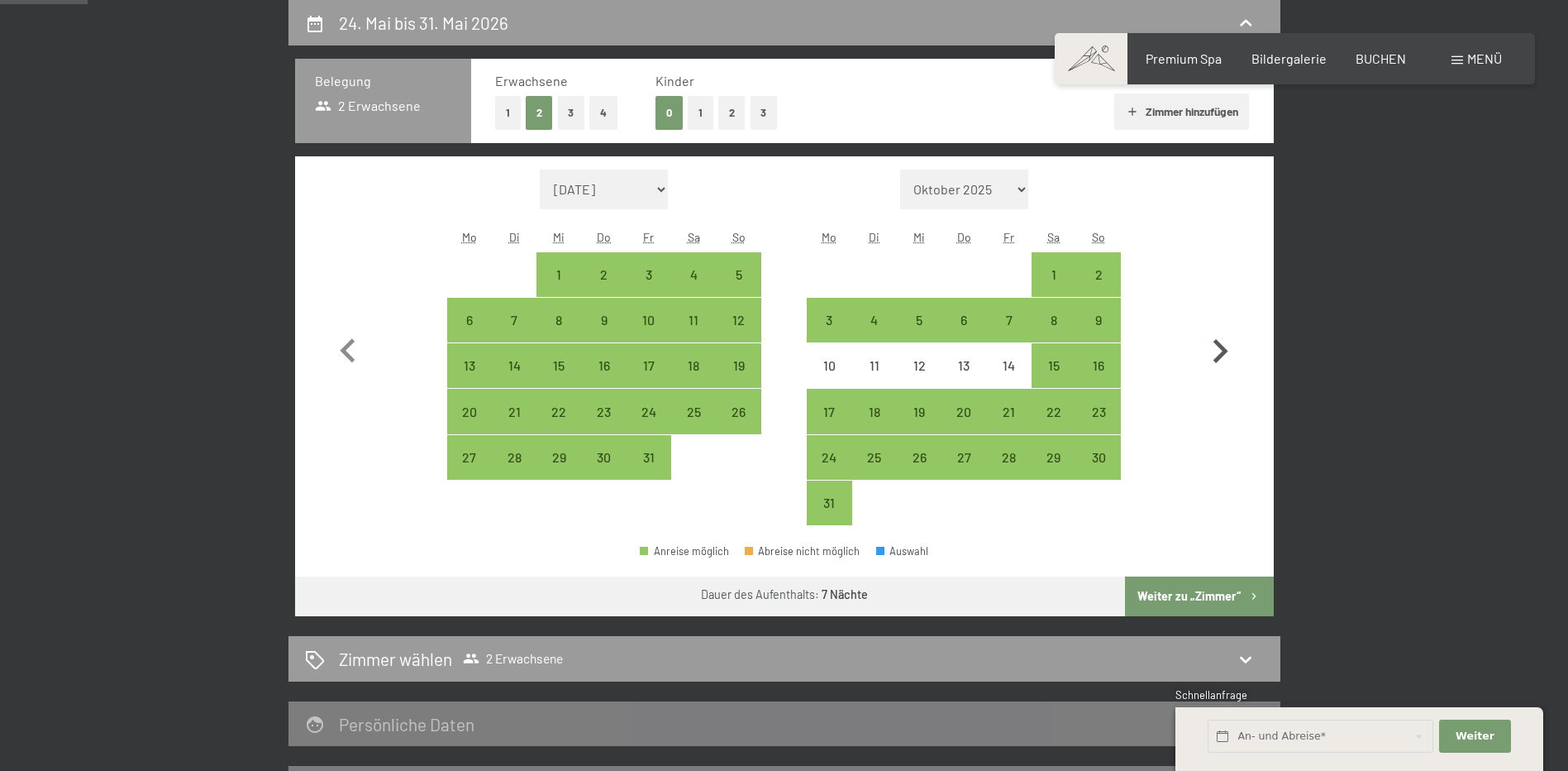
click at [1218, 330] on icon "button" at bounding box center [1220, 351] width 48 height 48
select select "[DATE]"
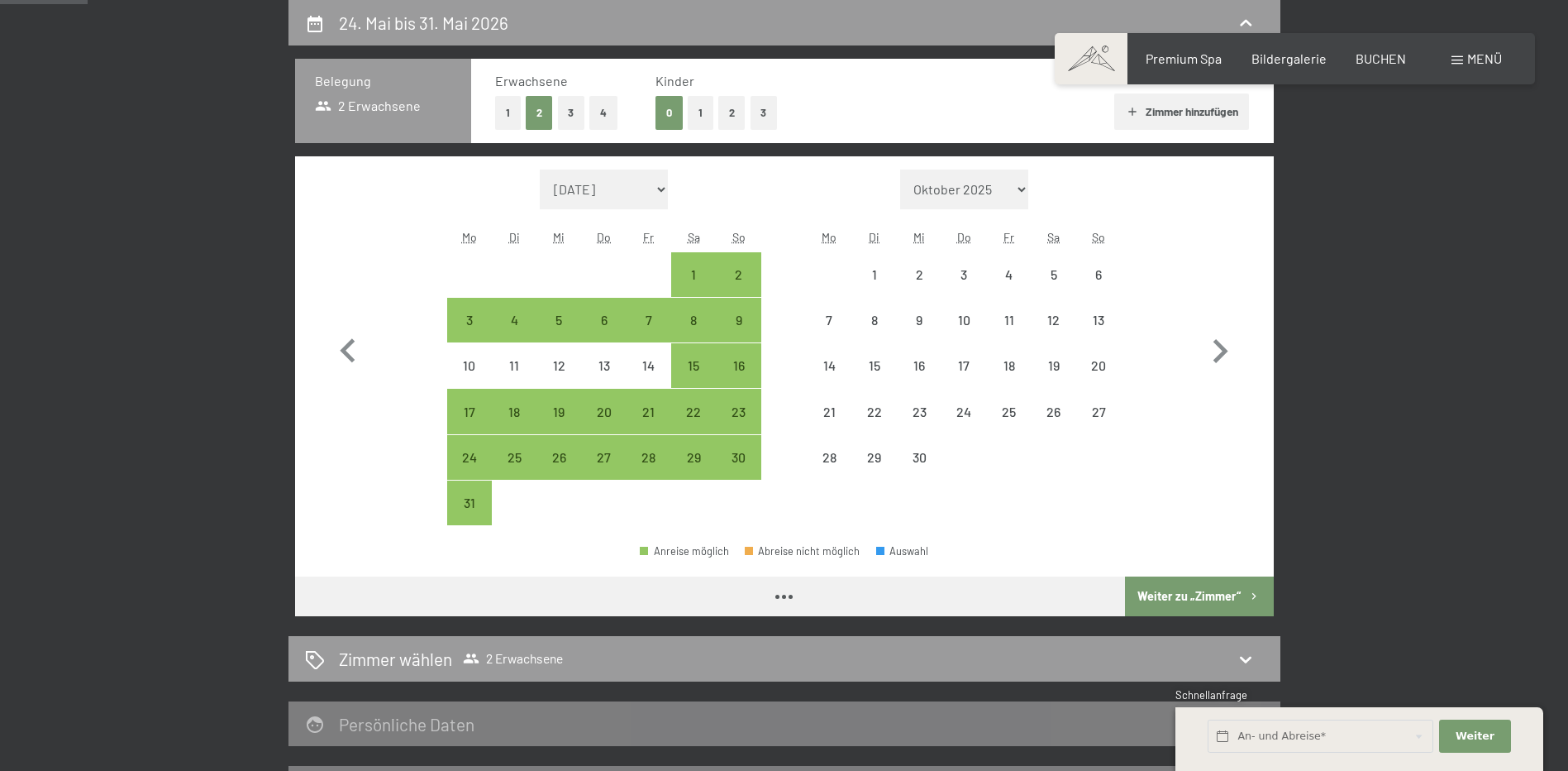
select select "[DATE]"
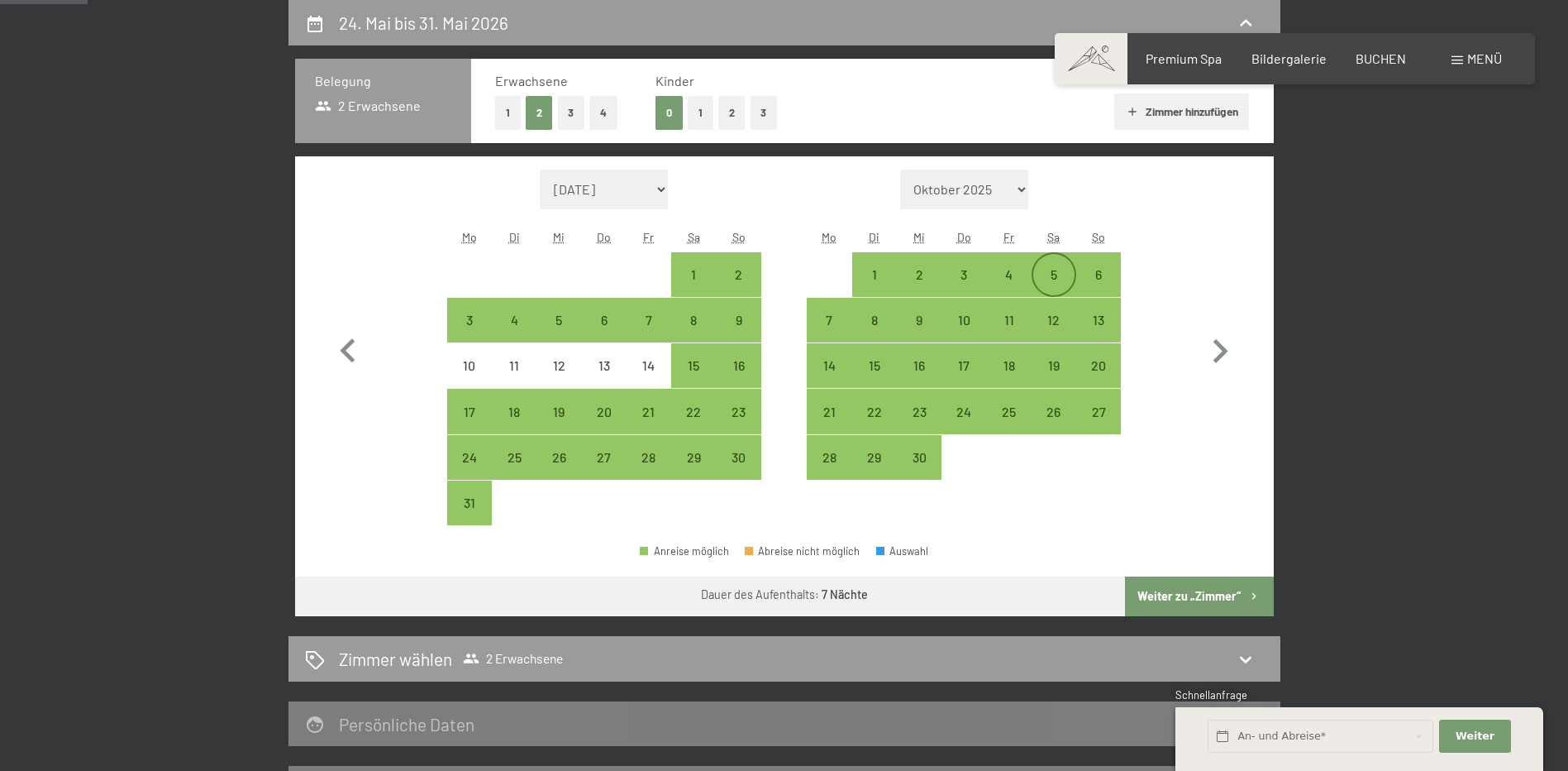
click at [1063, 274] on div "5" at bounding box center [1054, 288] width 41 height 41
select select "[DATE]"
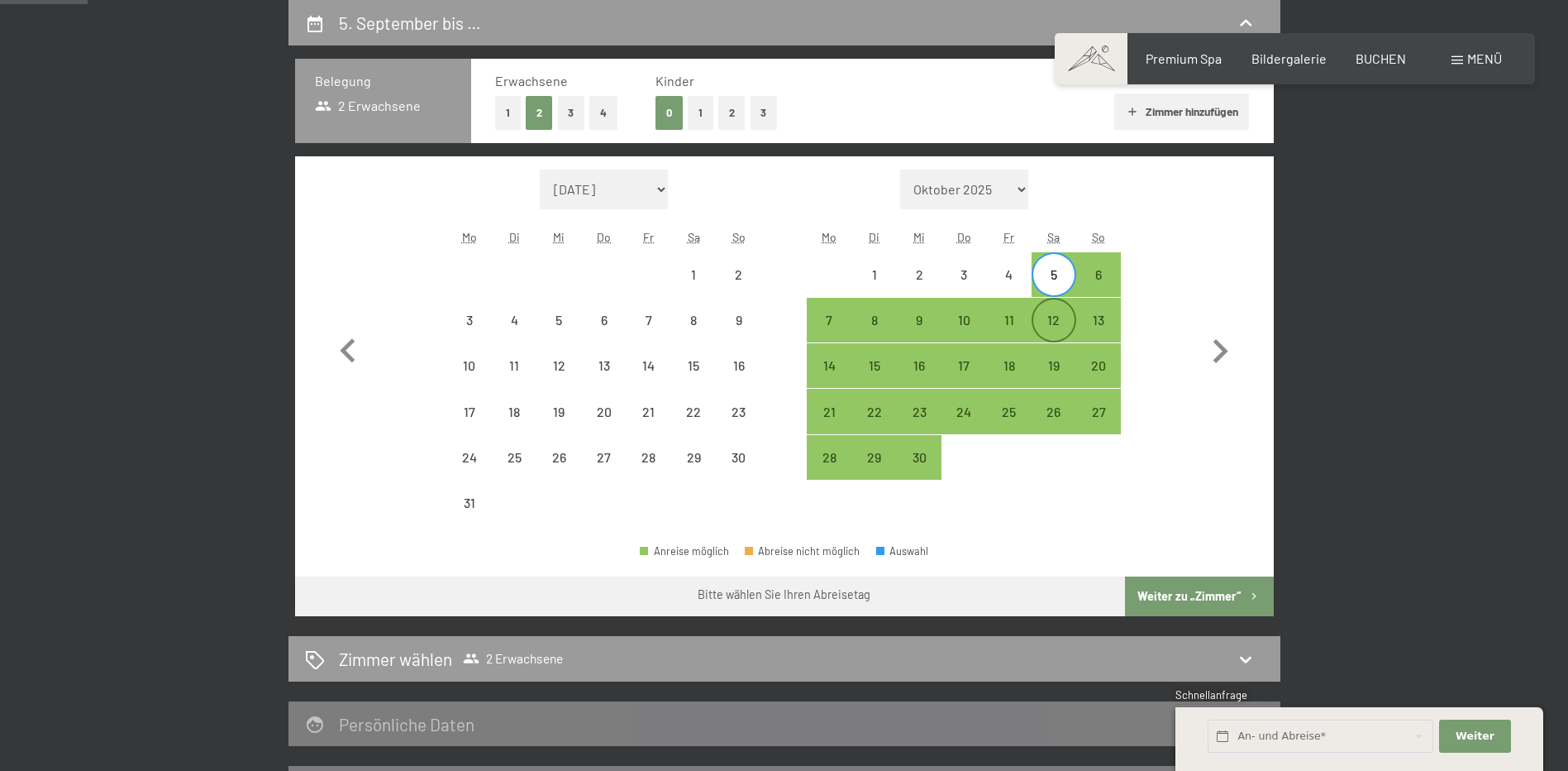
click at [1058, 313] on div "12" at bounding box center [1054, 334] width 41 height 41
select select "[DATE]"
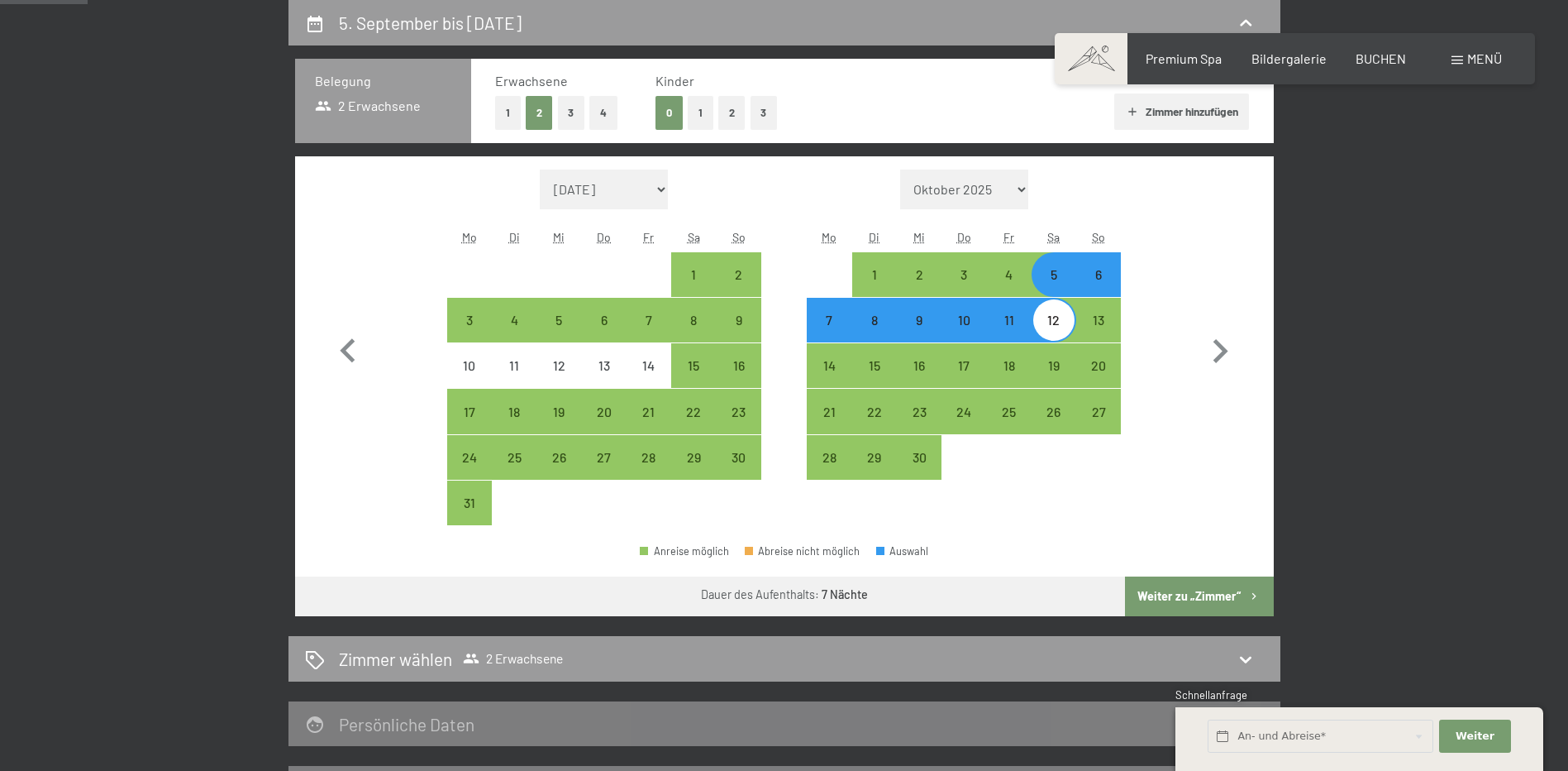
click at [1167, 595] on button "Weiter zu „Zimmer“" at bounding box center [1199, 596] width 148 height 40
select select "[DATE]"
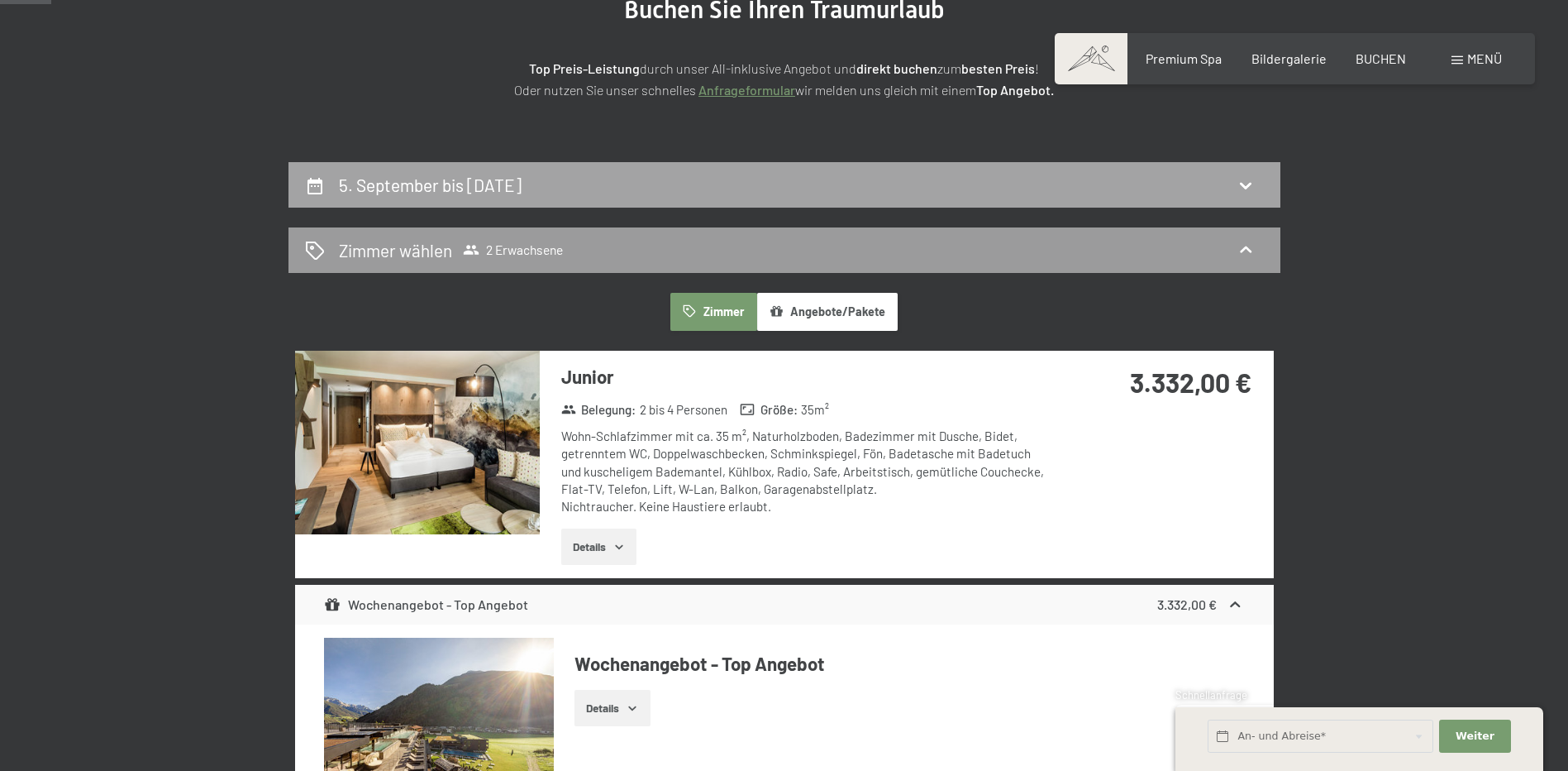
scroll to position [229, 0]
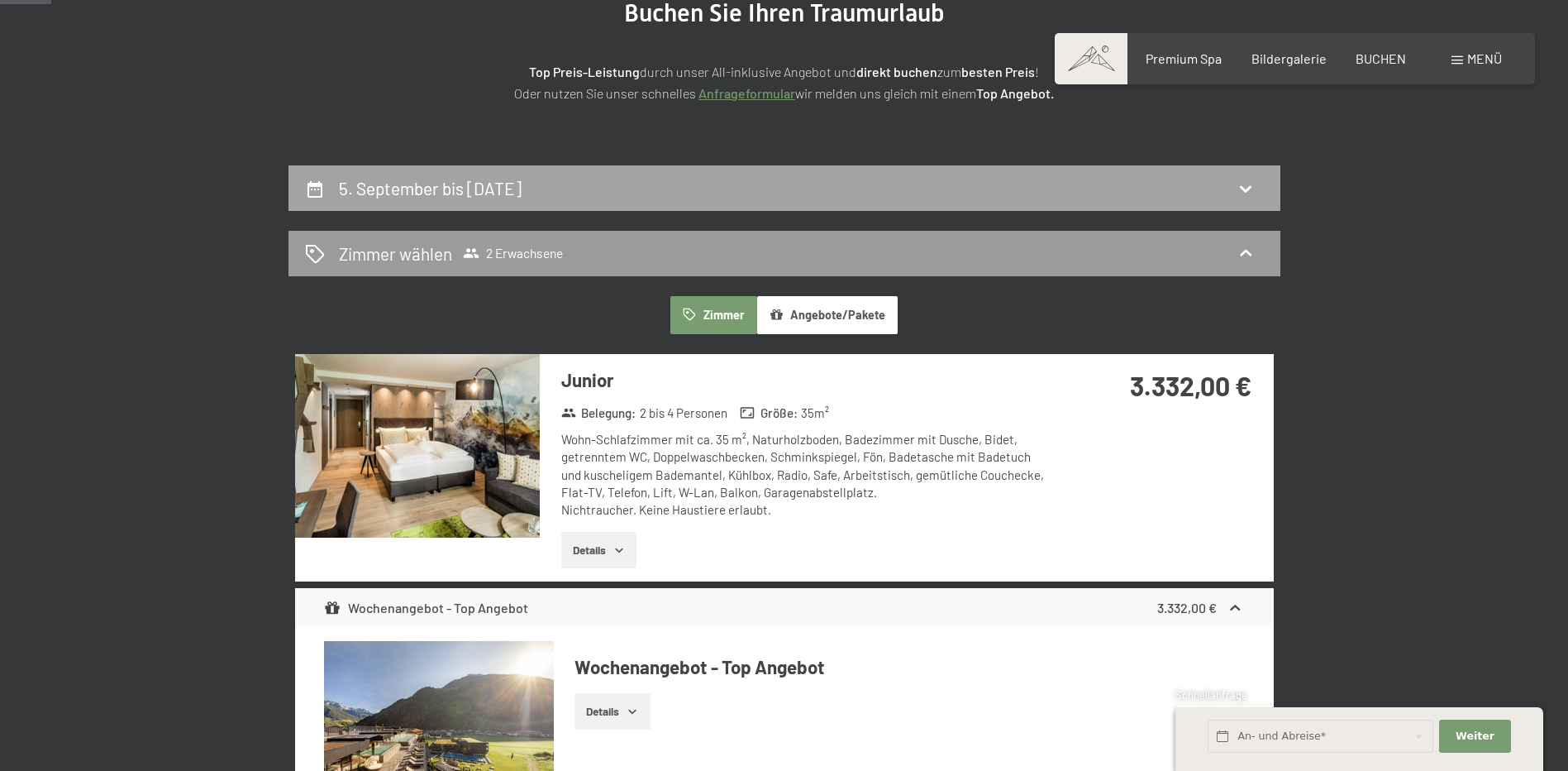
click at [703, 183] on div "5. September bis [DATE]" at bounding box center [784, 188] width 959 height 24
select select "[DATE]"
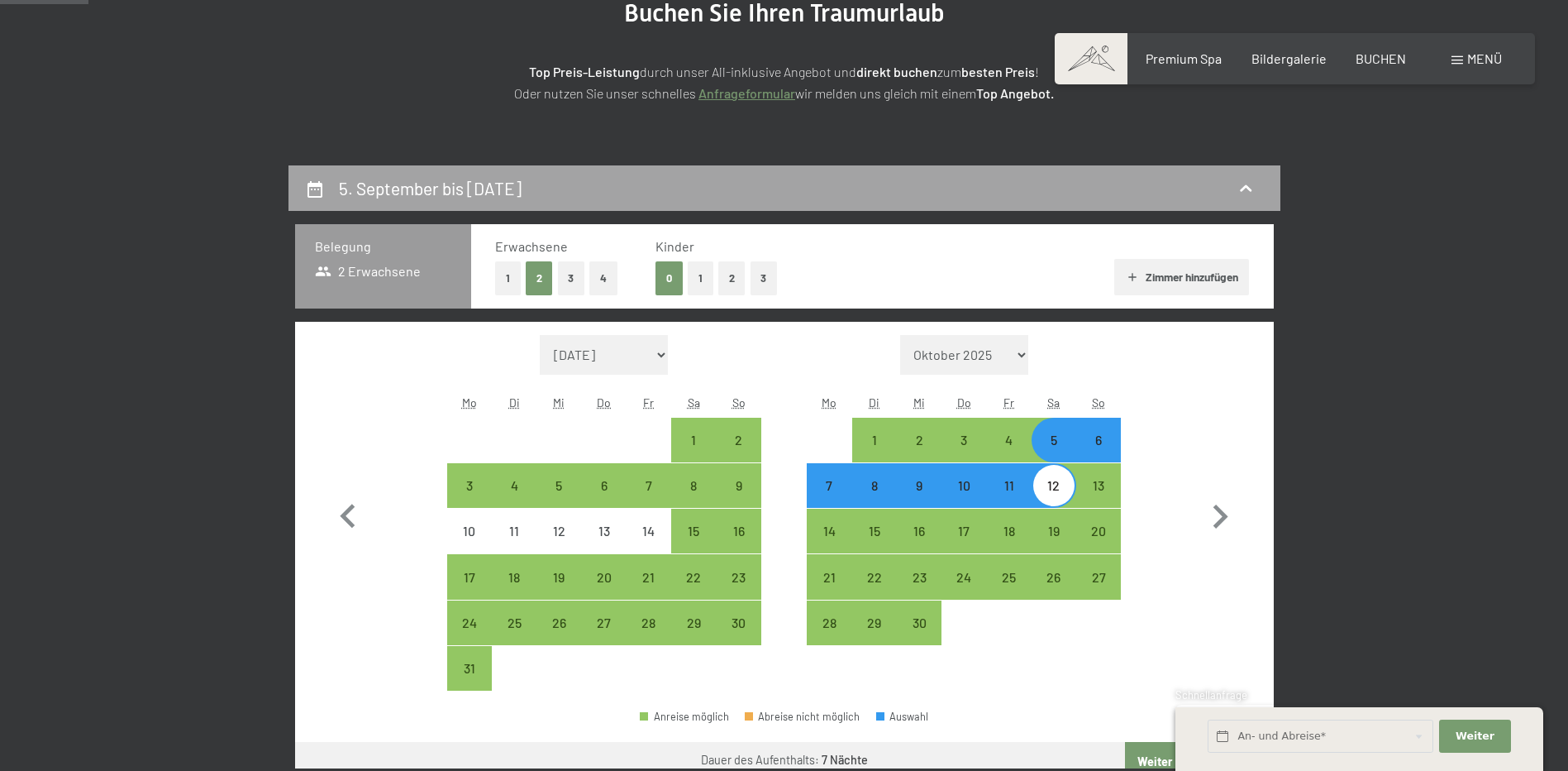
scroll to position [394, 0]
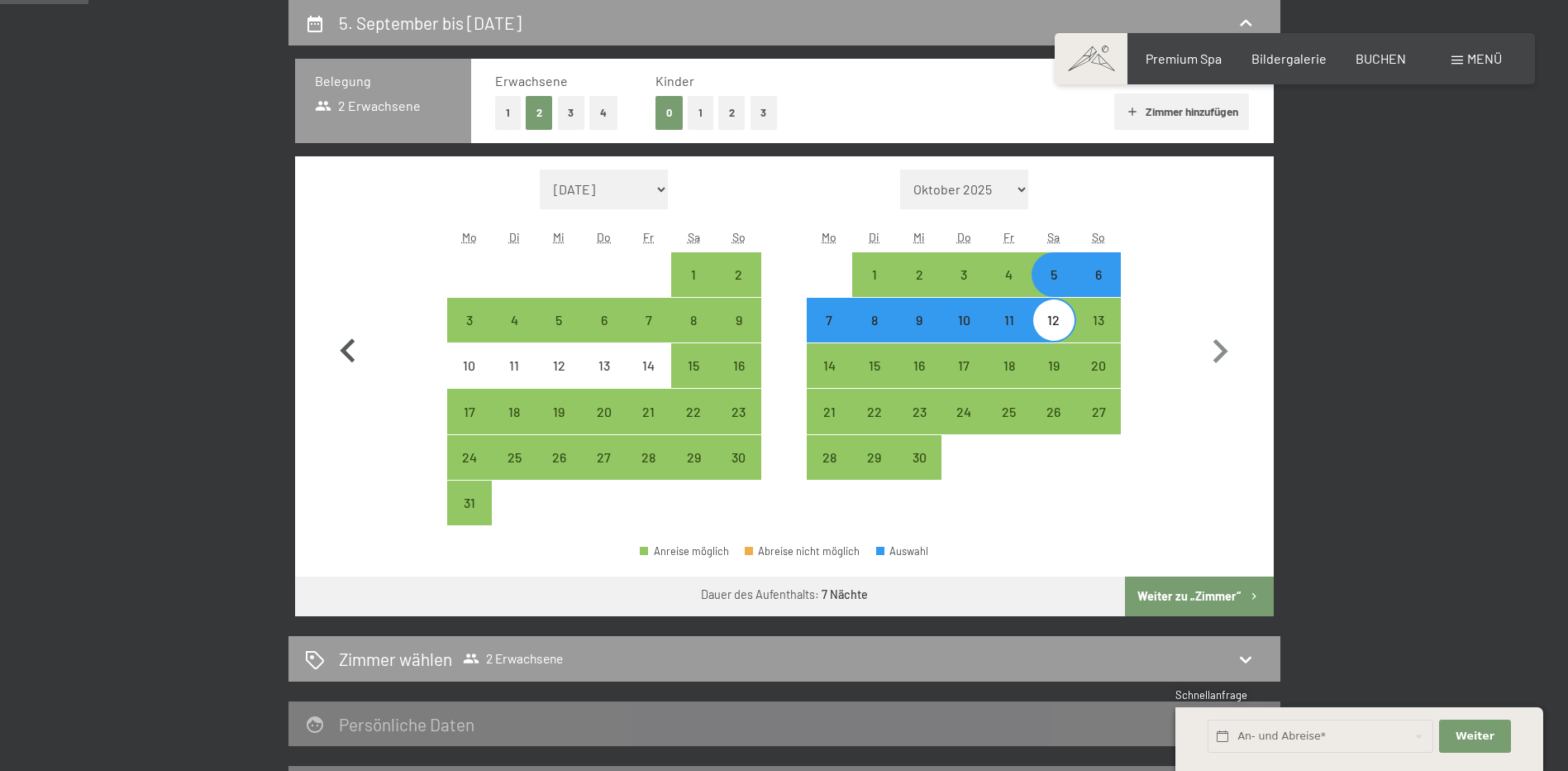
click at [339, 354] on icon "button" at bounding box center [348, 351] width 48 height 48
select select "[DATE]"
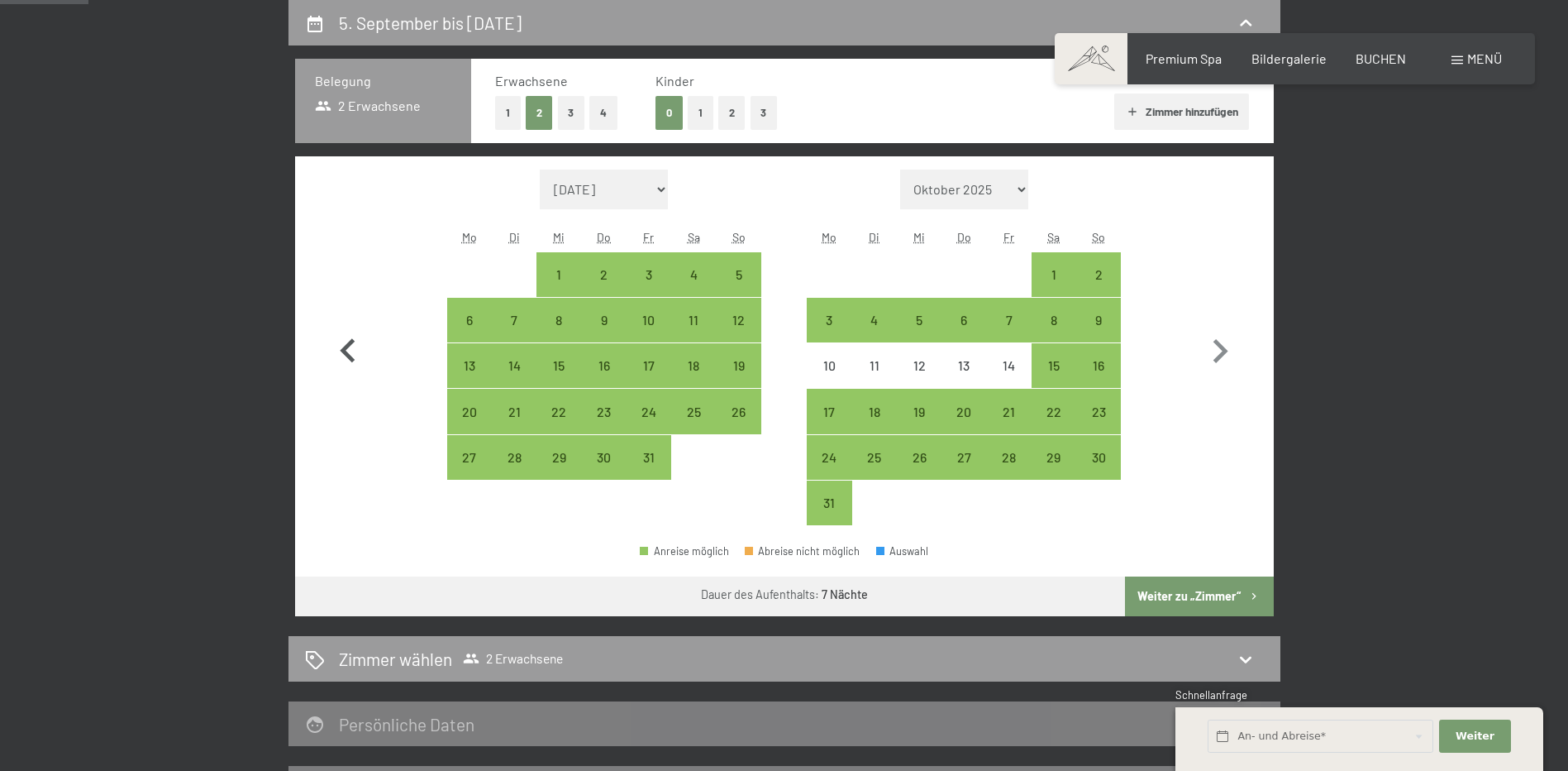
click at [339, 354] on icon "button" at bounding box center [348, 351] width 48 height 48
select select "[DATE]"
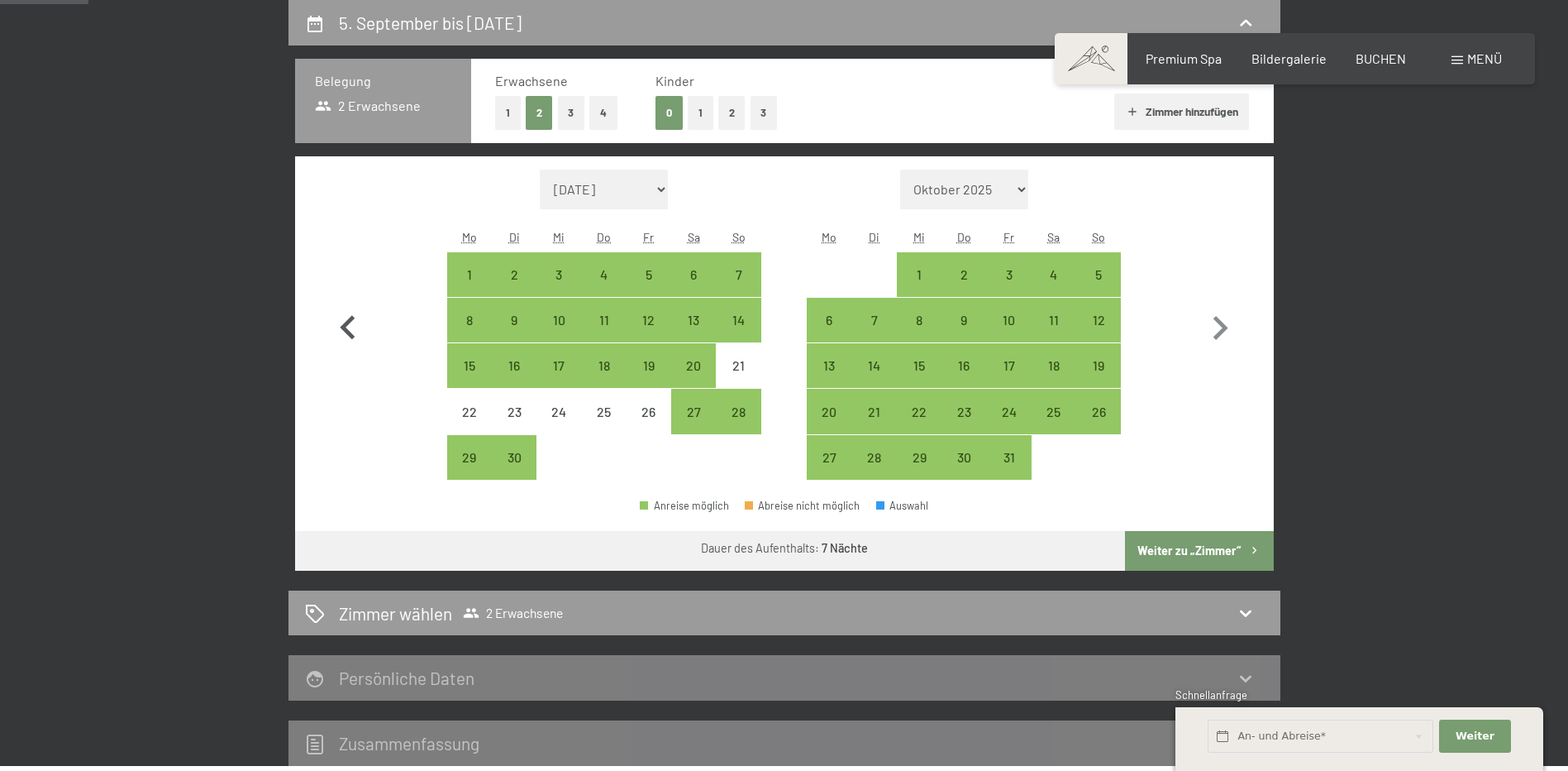
click at [339, 354] on button "button" at bounding box center [348, 325] width 48 height 311
select select "[DATE]"
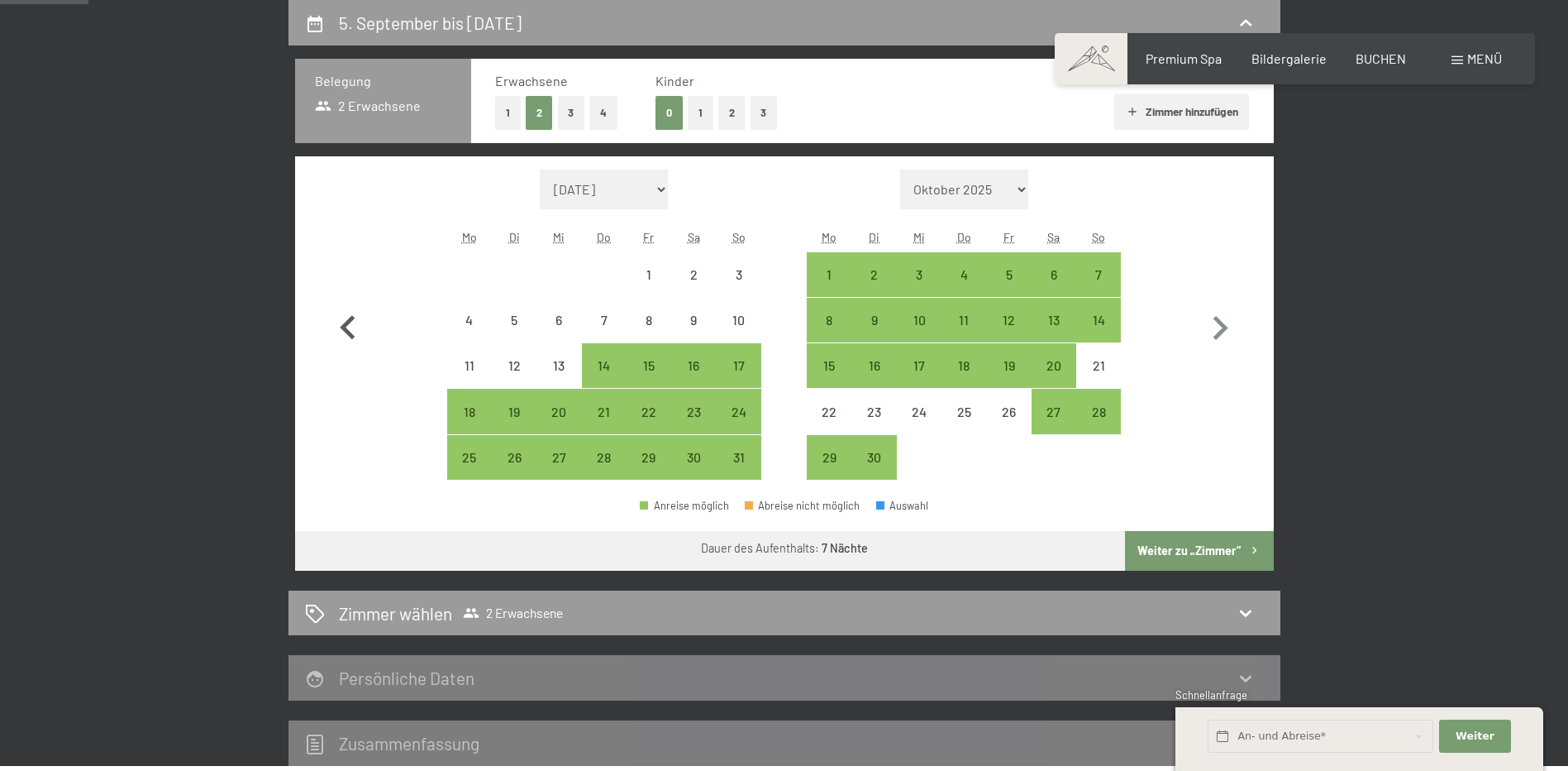
click at [339, 354] on button "button" at bounding box center [348, 325] width 48 height 311
select select "[DATE]"
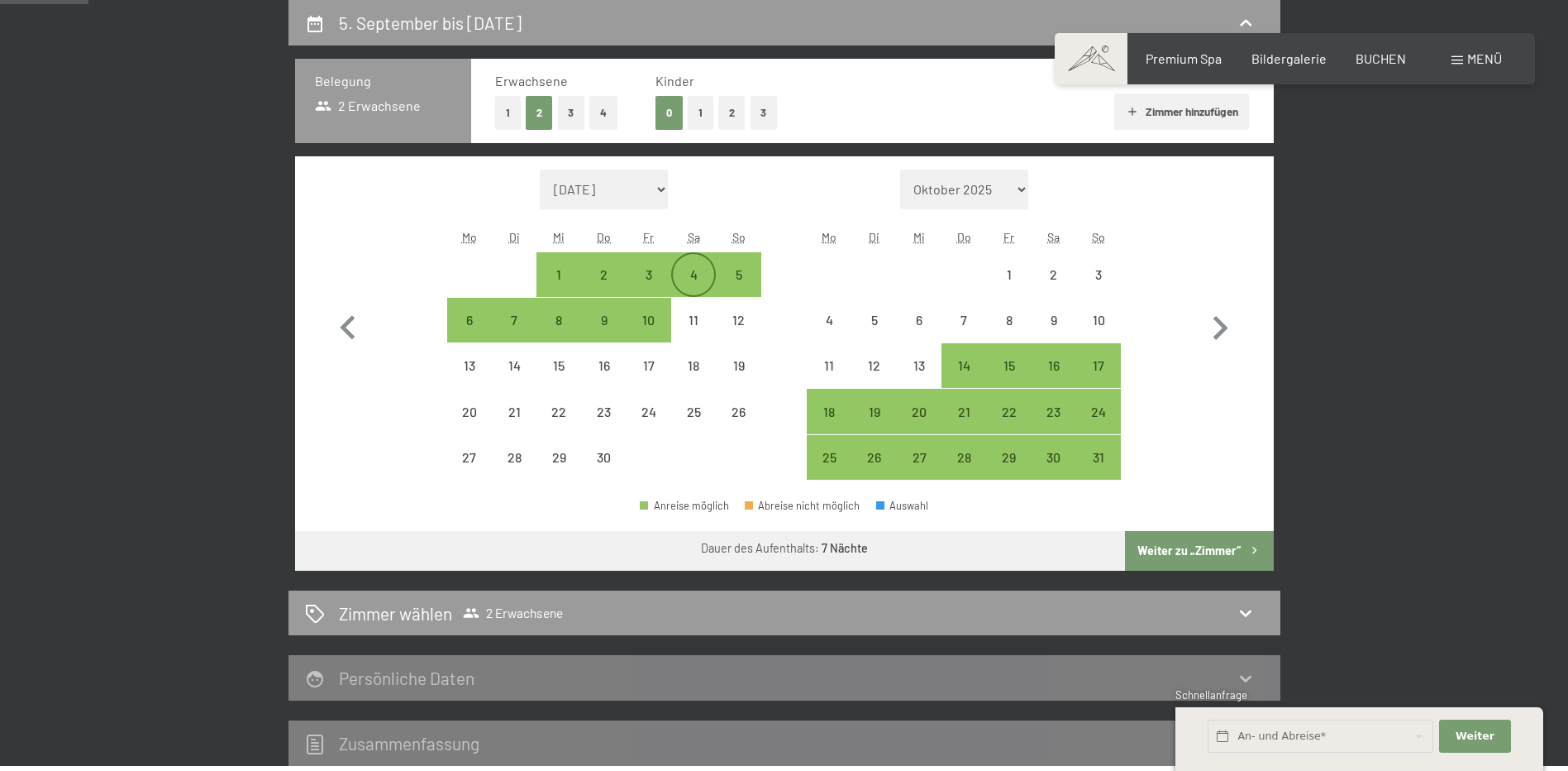
click at [690, 272] on div "4" at bounding box center [694, 288] width 41 height 41
select select "[DATE]"
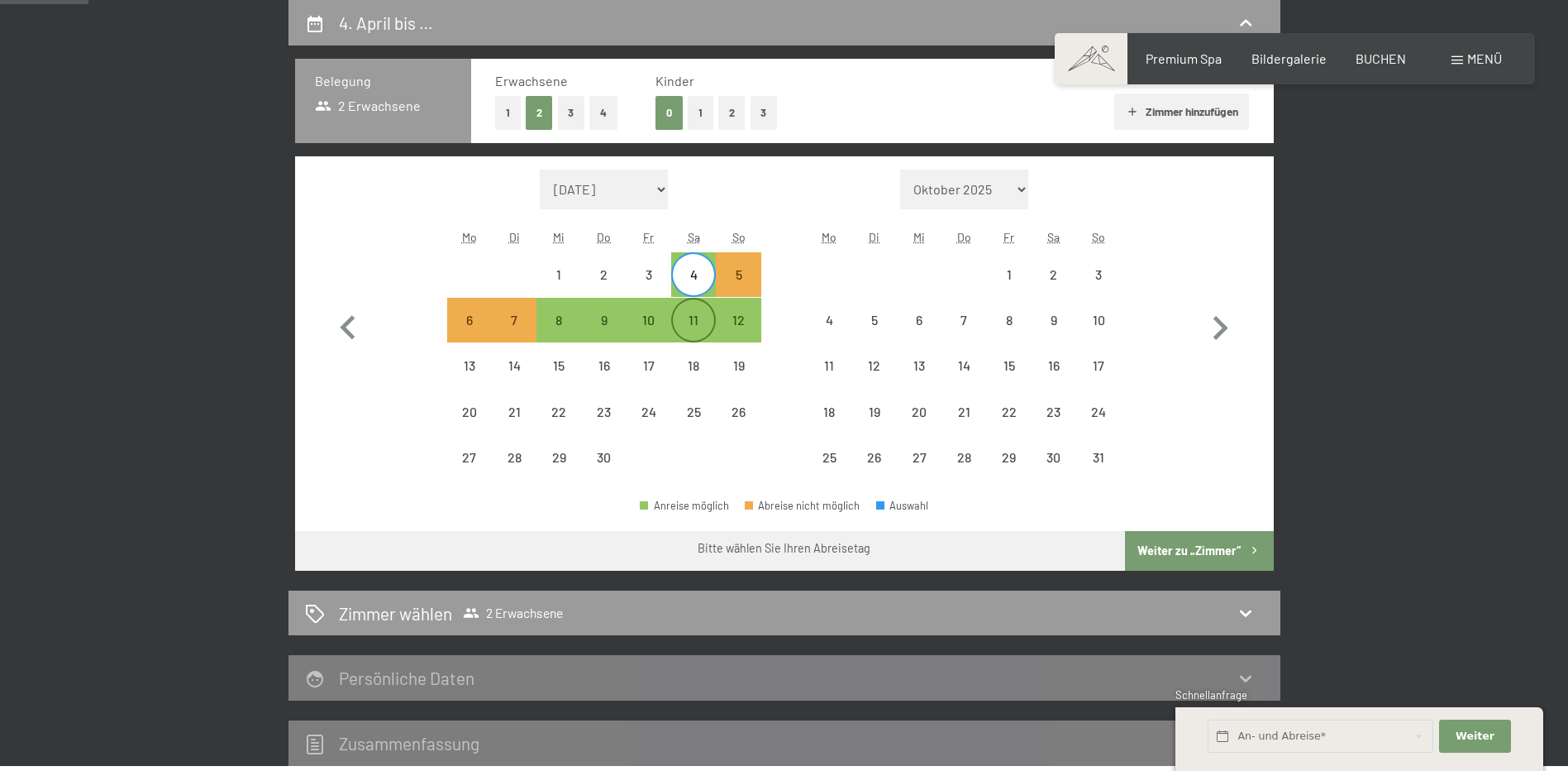
click at [694, 316] on div "11" at bounding box center [694, 334] width 41 height 41
select select "[DATE]"
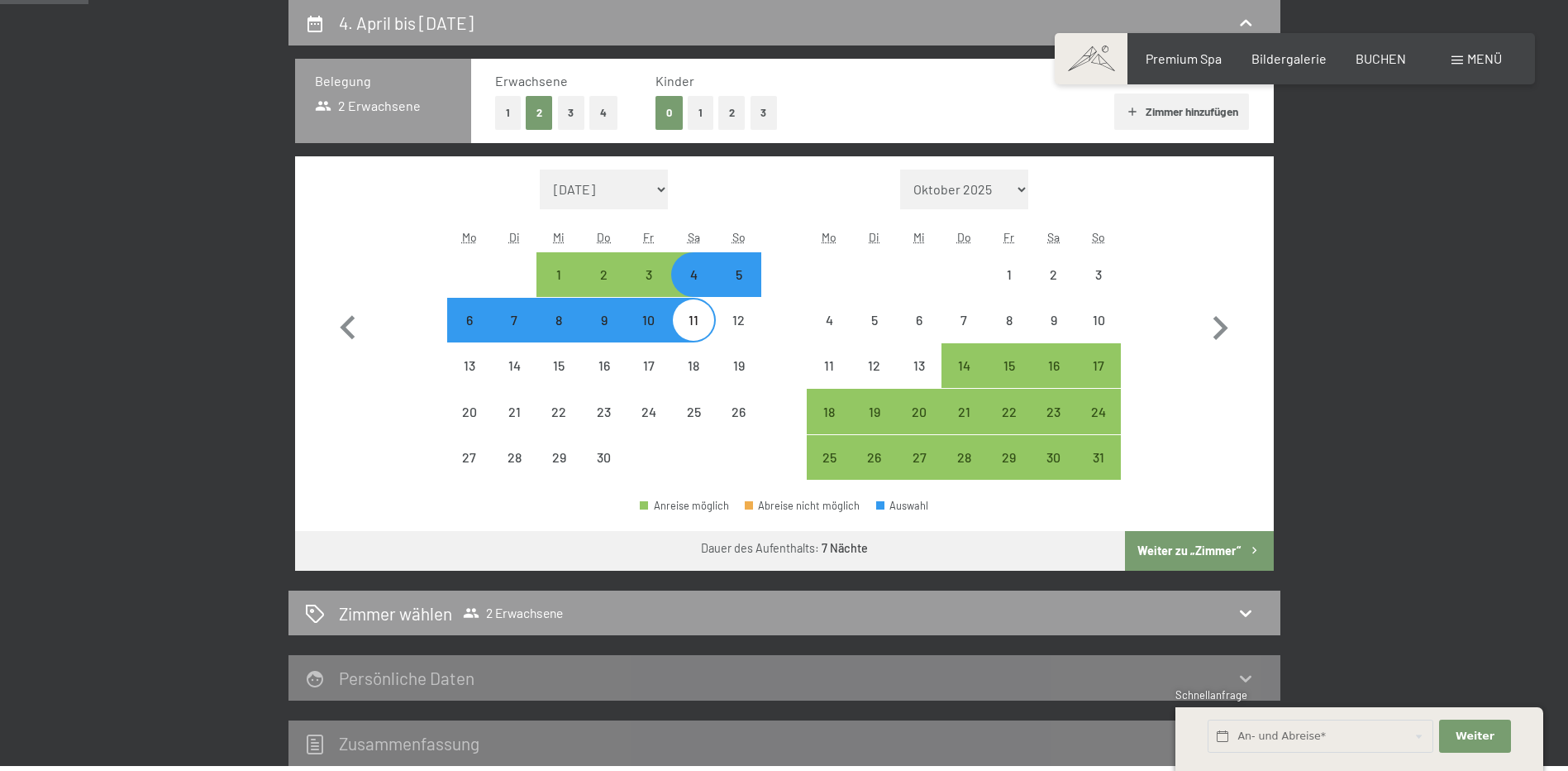
click at [1211, 547] on button "Weiter zu „Zimmer“" at bounding box center [1199, 551] width 148 height 40
select select "[DATE]"
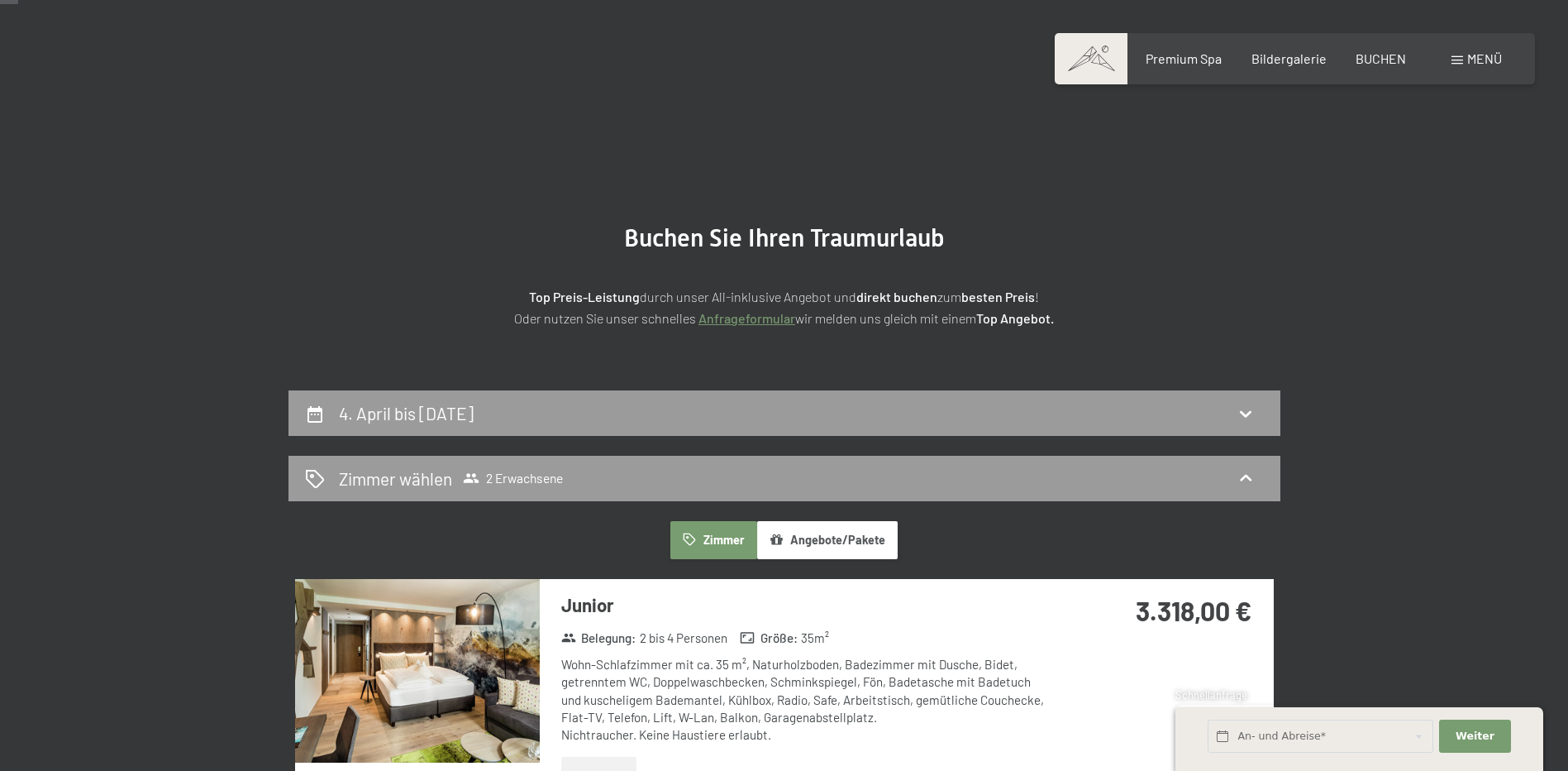
scroll to position [0, 0]
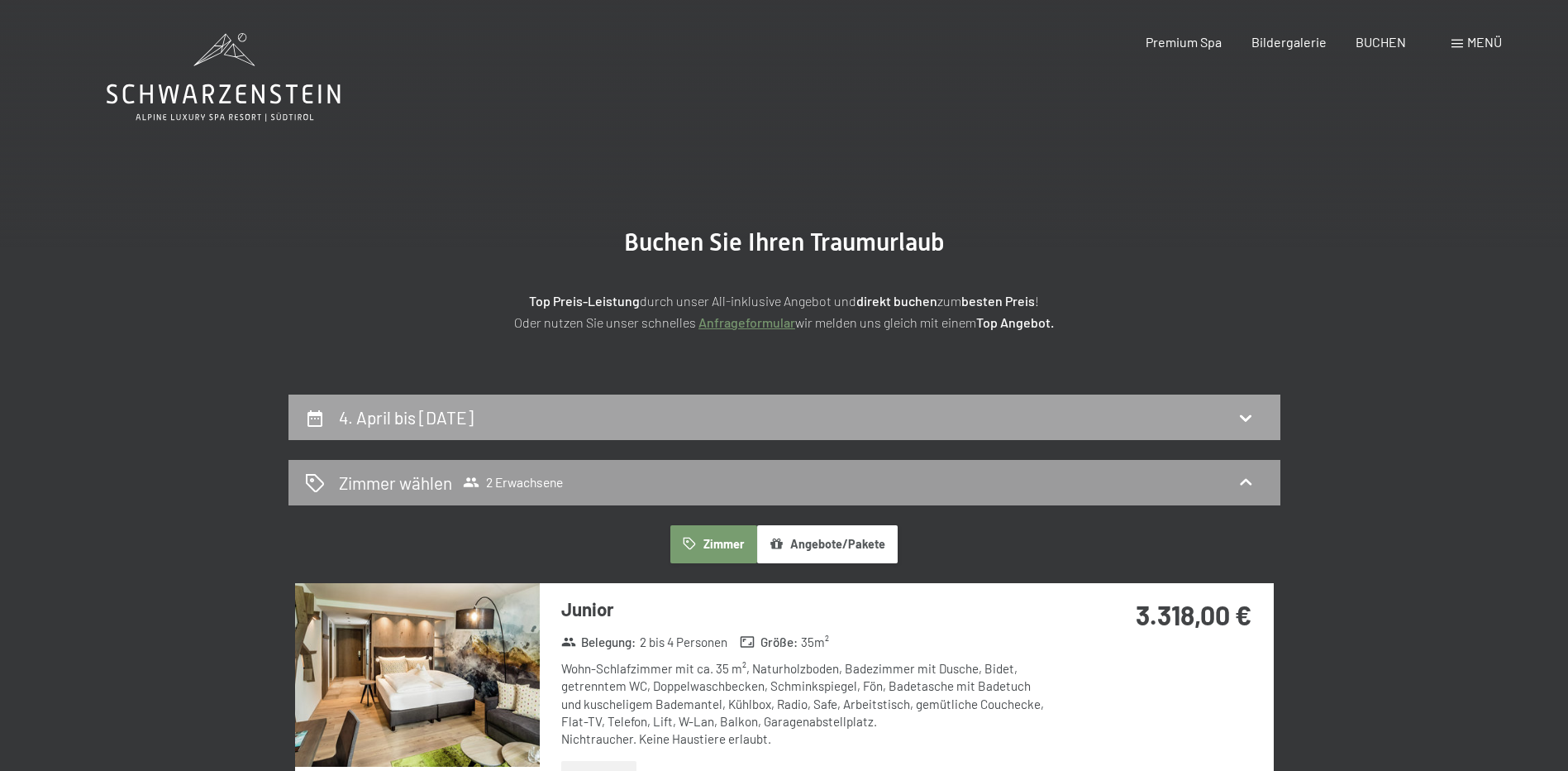
click at [474, 419] on h2 "4. April bis [DATE]" at bounding box center [406, 417] width 135 height 21
select select "[DATE]"
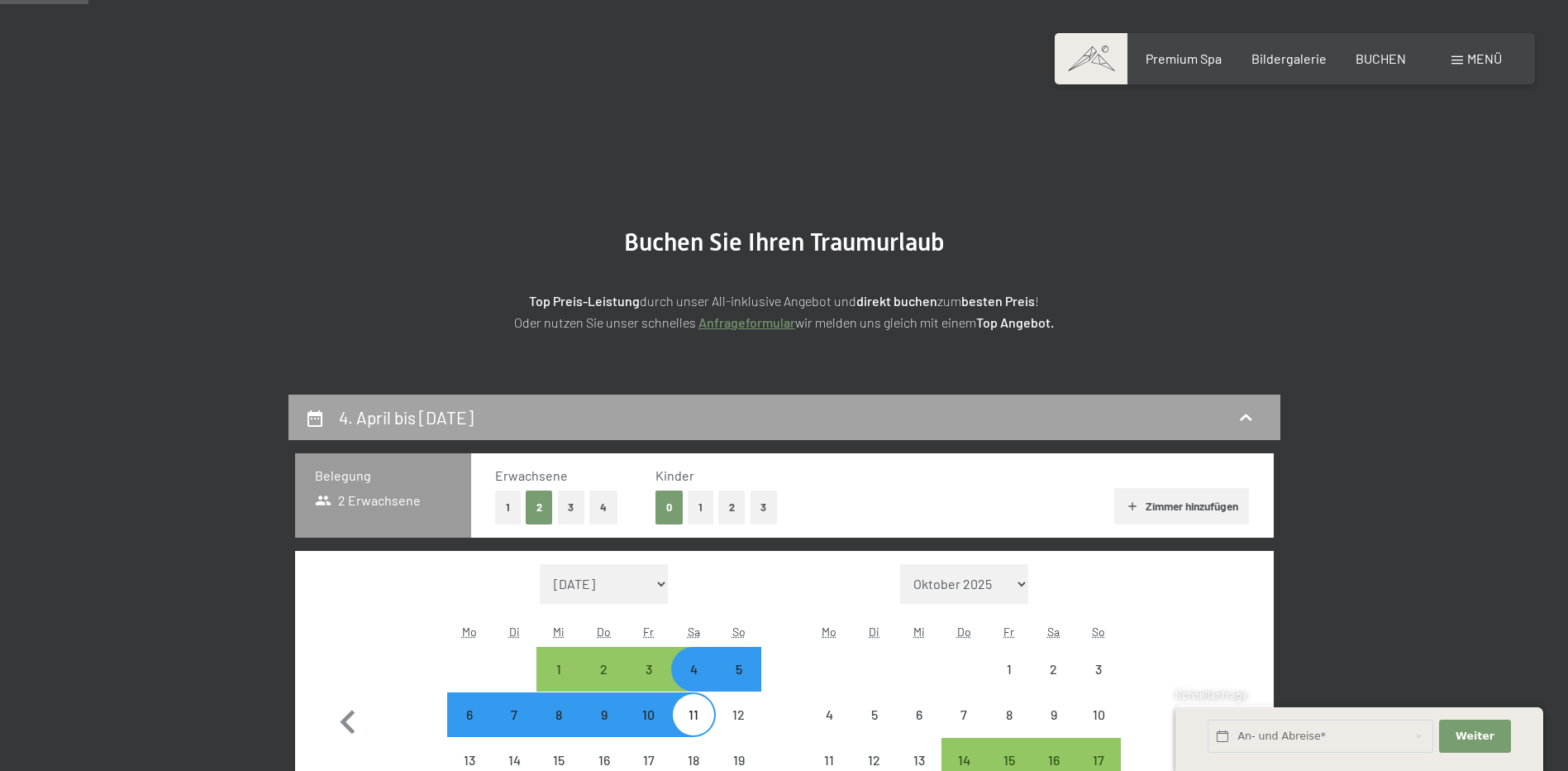
scroll to position [394, 0]
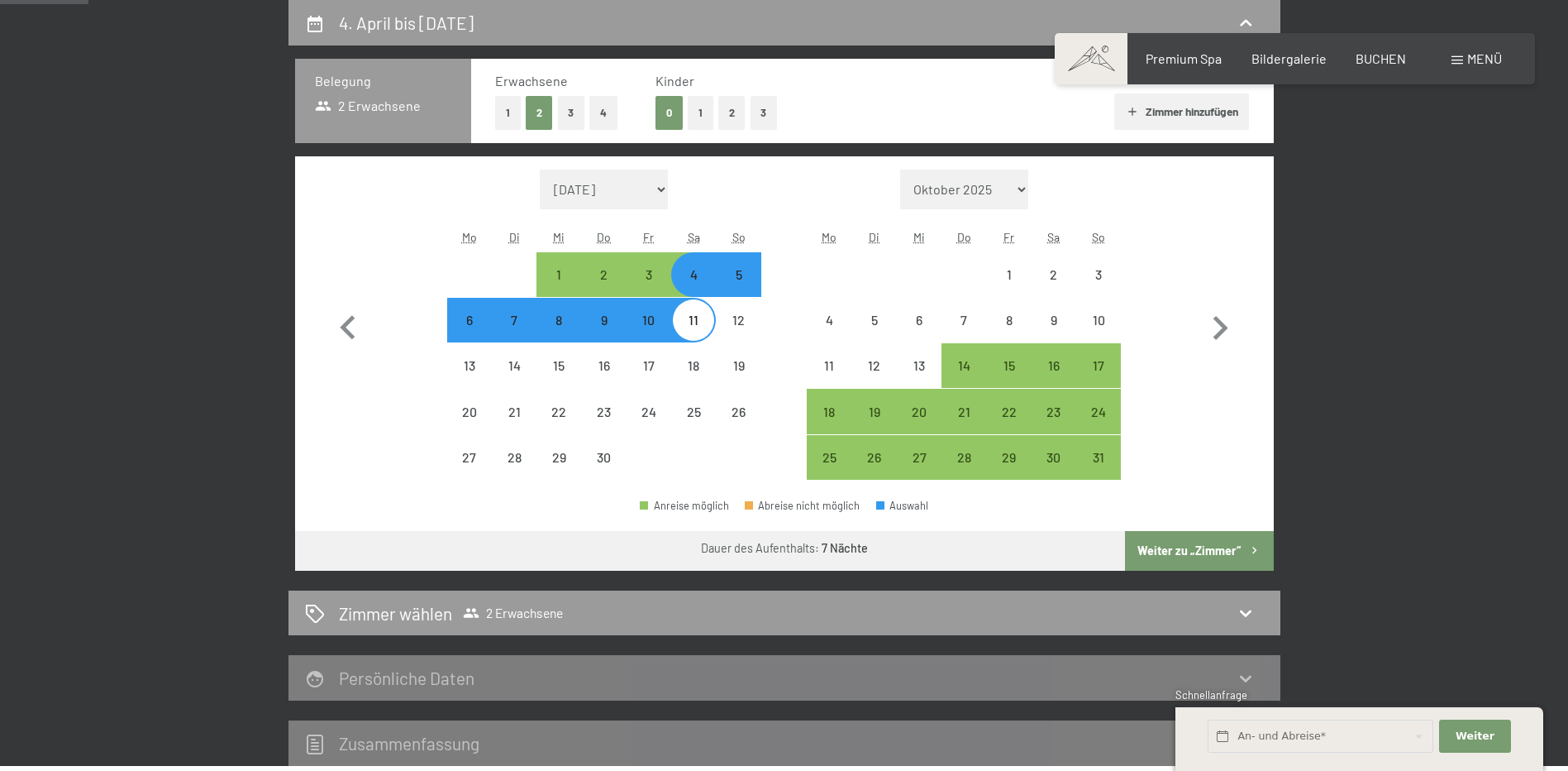
click at [464, 322] on div "6" at bounding box center [469, 334] width 41 height 41
select select "[DATE]"
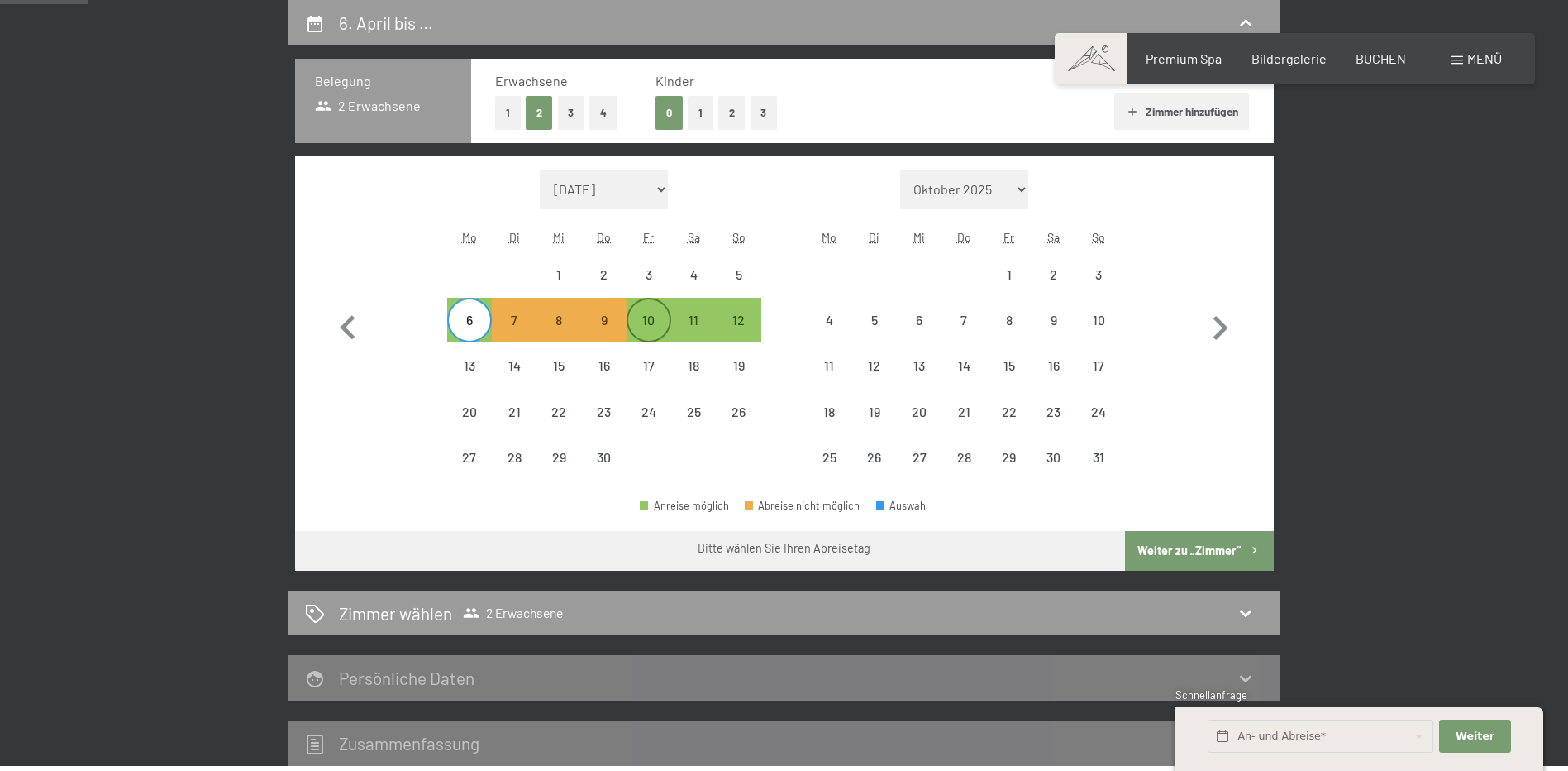
click at [644, 330] on div "10" at bounding box center [649, 334] width 41 height 41
select select "[DATE]"
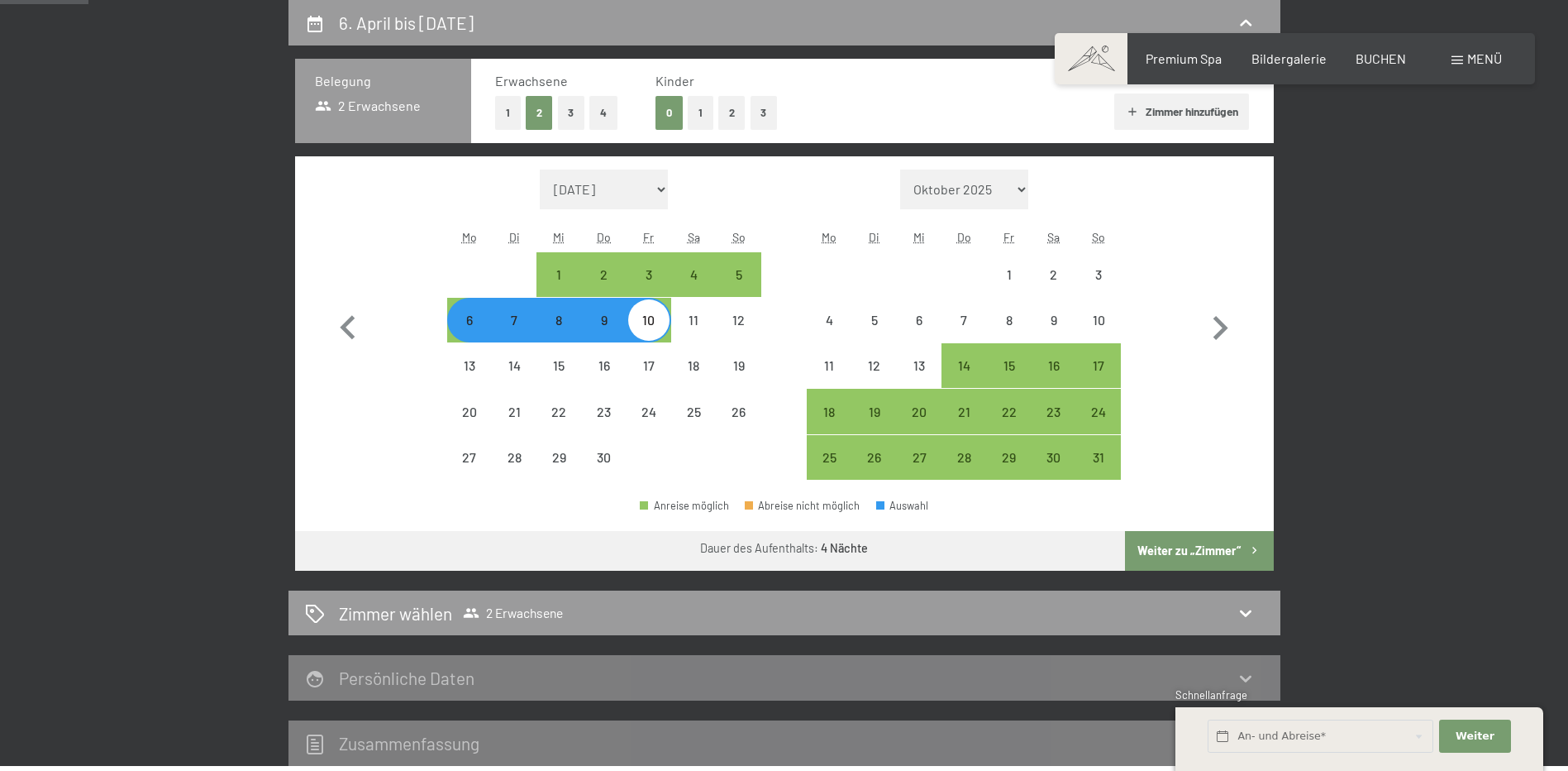
click at [1167, 556] on button "Weiter zu „Zimmer“" at bounding box center [1199, 551] width 148 height 40
select select "[DATE]"
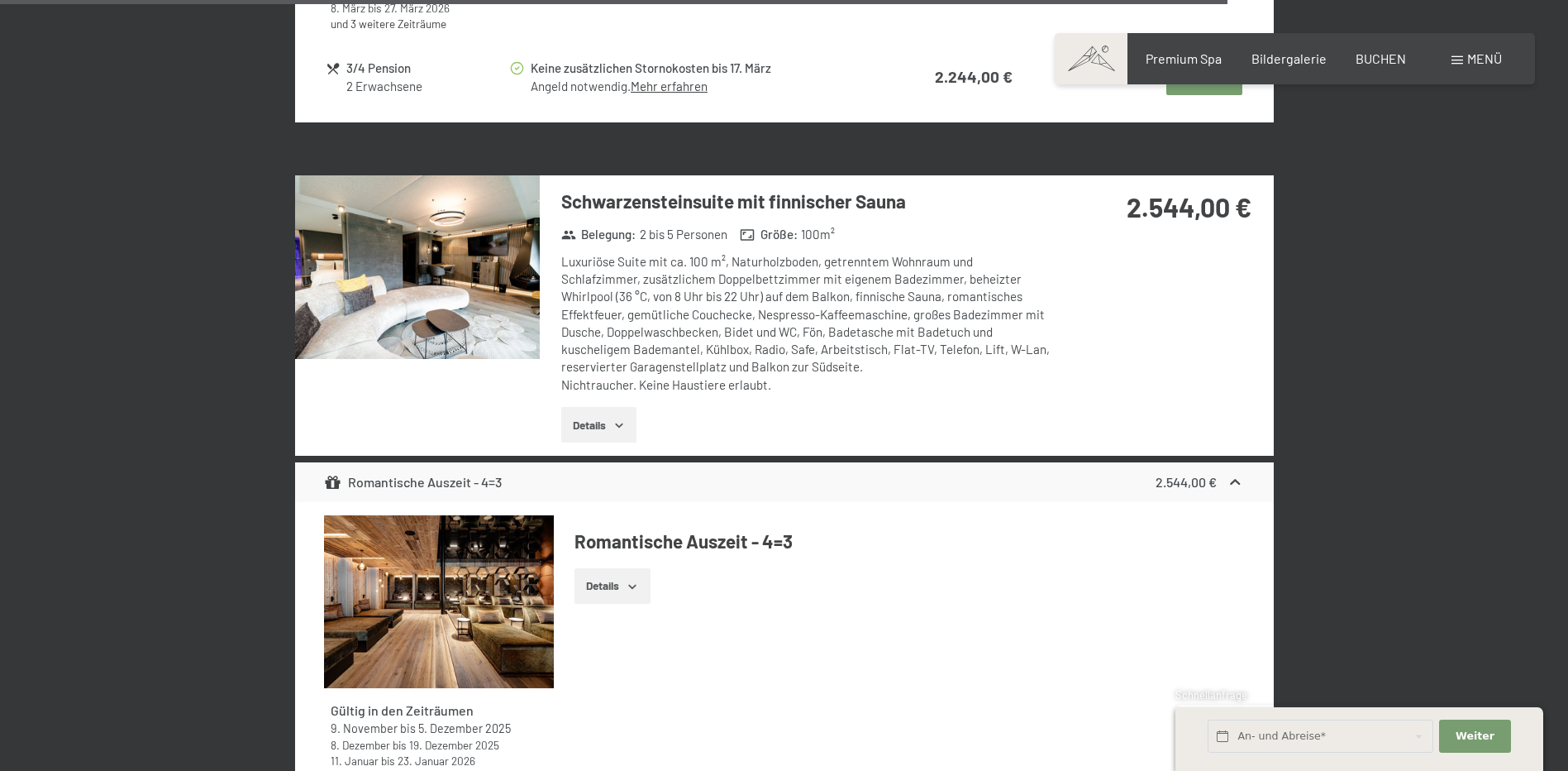
scroll to position [5686, 0]
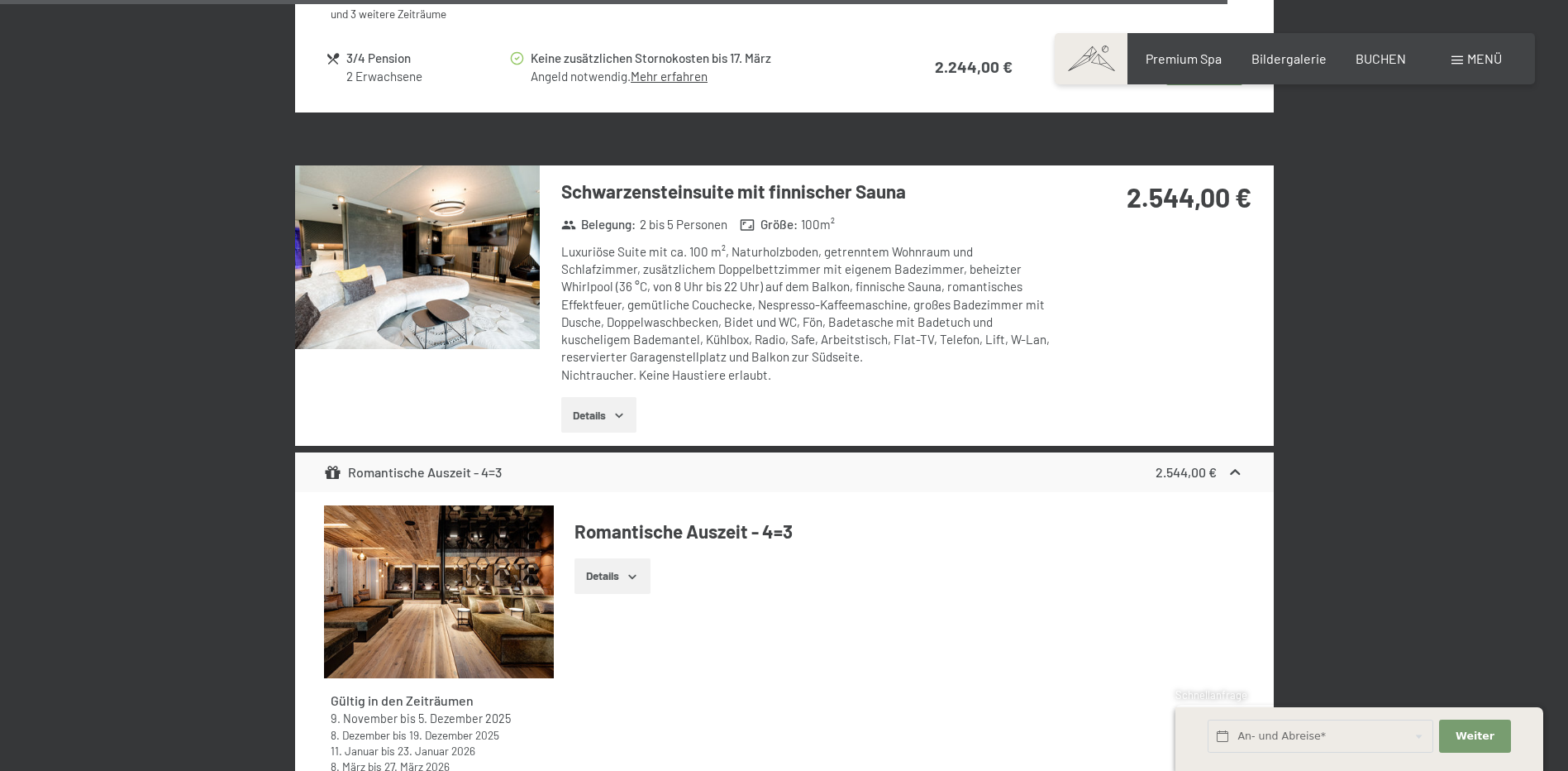
click at [411, 298] on img at bounding box center [417, 258] width 245 height 184
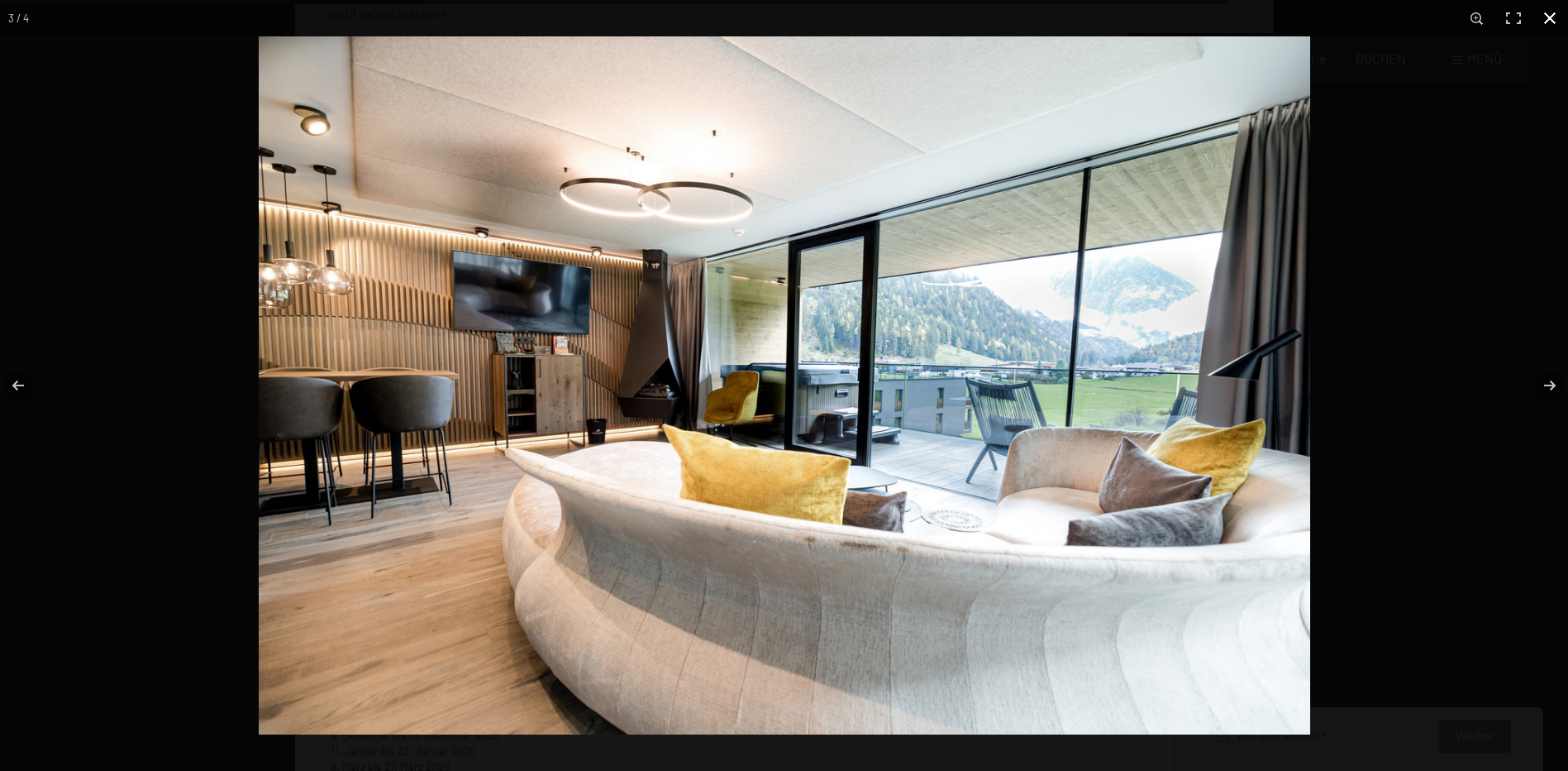
click at [1543, 17] on button "button" at bounding box center [1550, 18] width 36 height 36
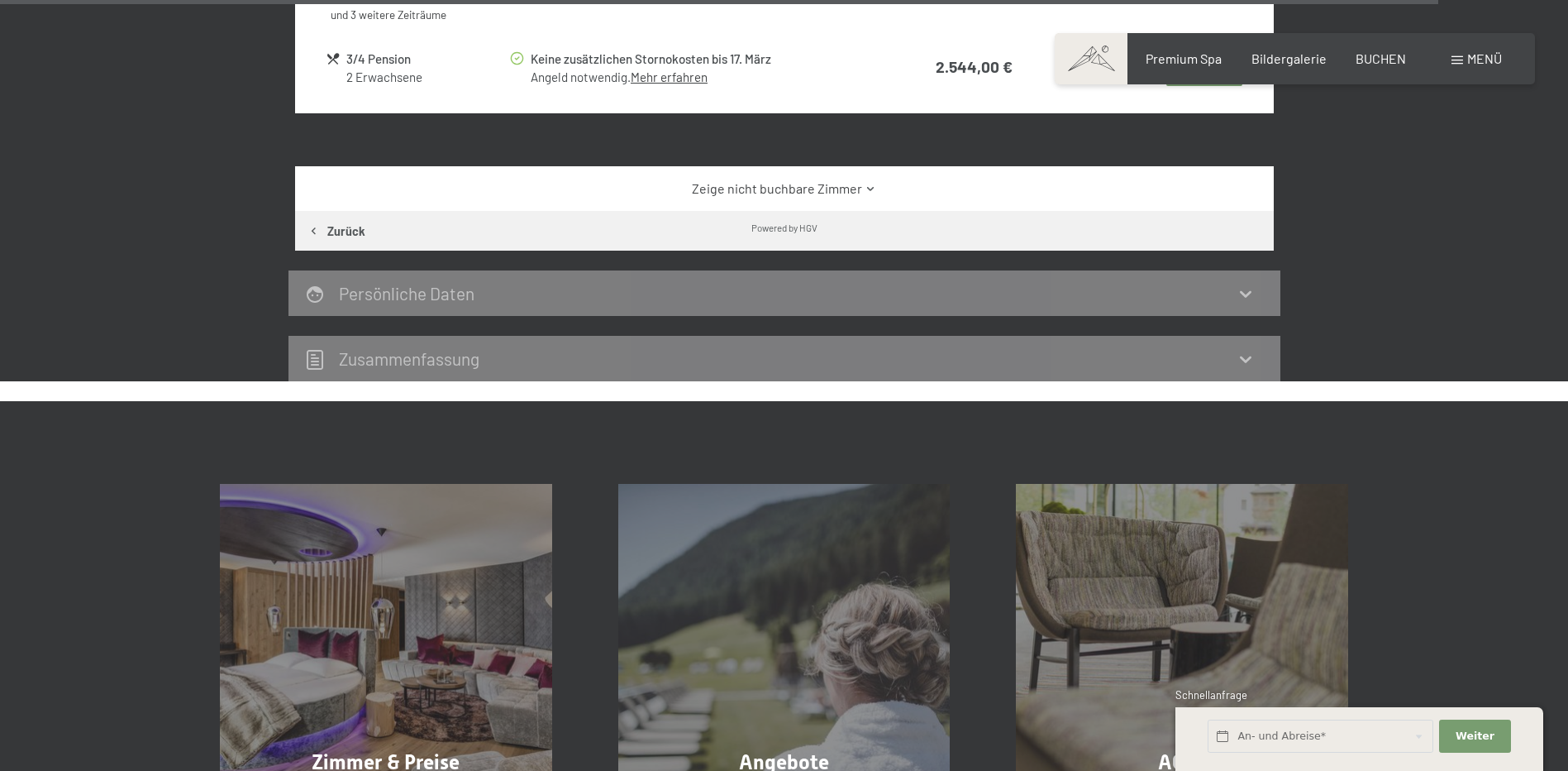
scroll to position [6761, 0]
